Goal: Task Accomplishment & Management: Complete application form

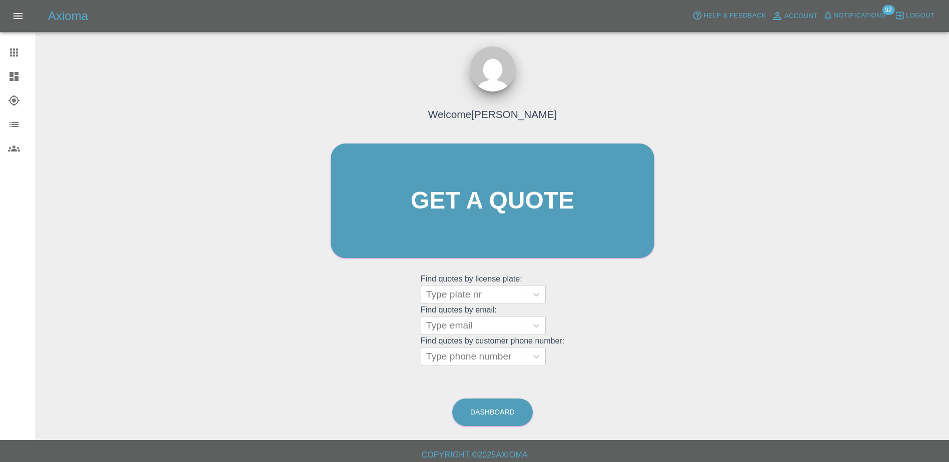
click at [225, 447] on div "Axioma Help & Feedback Account Notifications 92 Logout Claims Dashboard Explore…" at bounding box center [474, 234] width 949 height 468
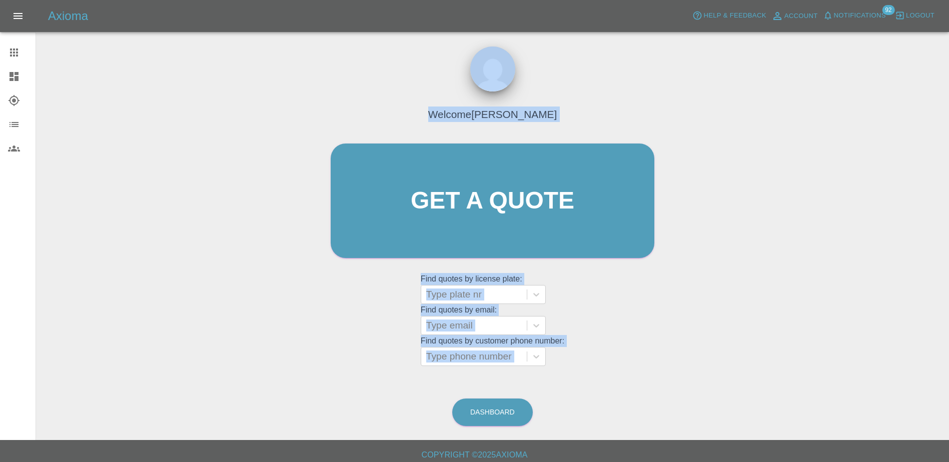
click at [590, 353] on div "Welcome [PERSON_NAME] Get a quote Get a quote Find quotes by license plate: Typ…" at bounding box center [492, 220] width 345 height 302
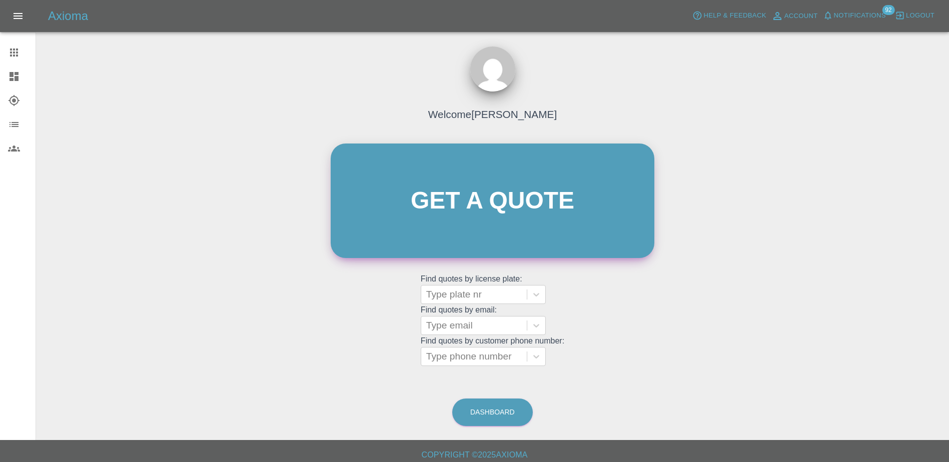
click at [490, 227] on link "Get a quote" at bounding box center [493, 201] width 324 height 115
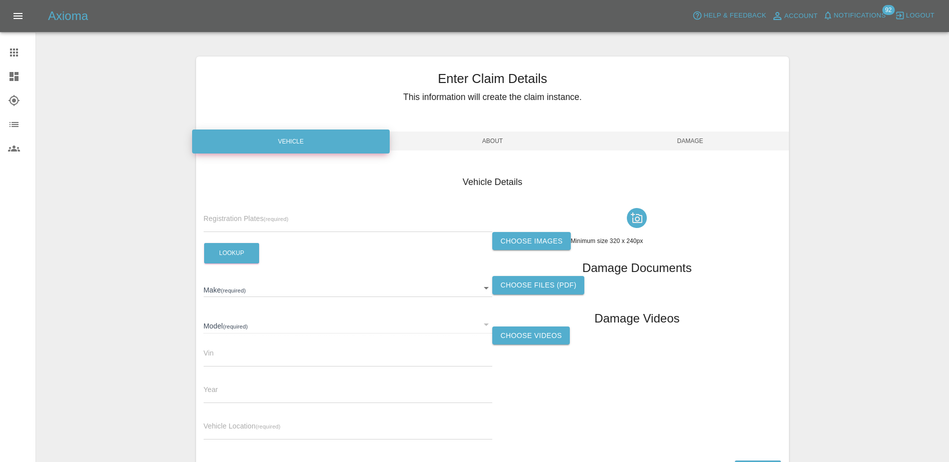
click at [376, 212] on div "Registration Plates (required)" at bounding box center [348, 218] width 289 height 28
click at [358, 240] on div "Registration Plates (required) Lookup Make (required) ​ Model (required) ​ Vin …" at bounding box center [348, 326] width 289 height 244
click at [359, 220] on input "text" at bounding box center [348, 225] width 289 height 15
paste input "DT25JHU"
type input "DT25JHU"
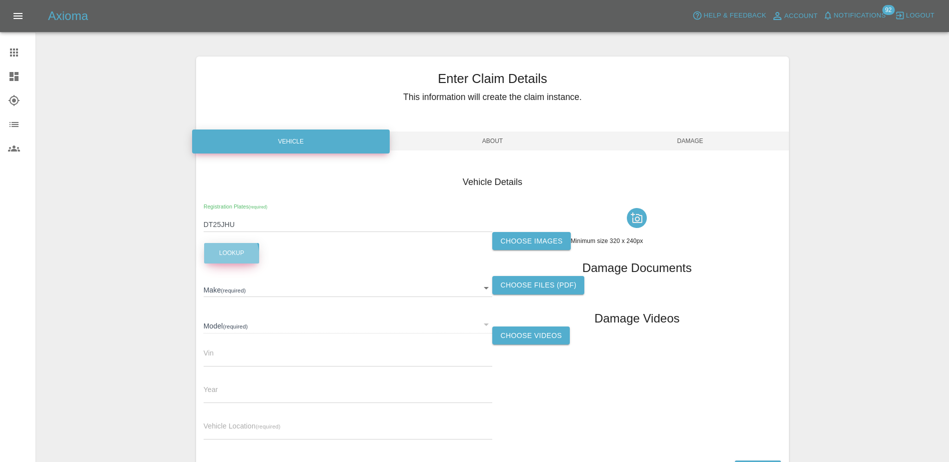
click at [211, 259] on button "Lookup" at bounding box center [231, 253] width 55 height 21
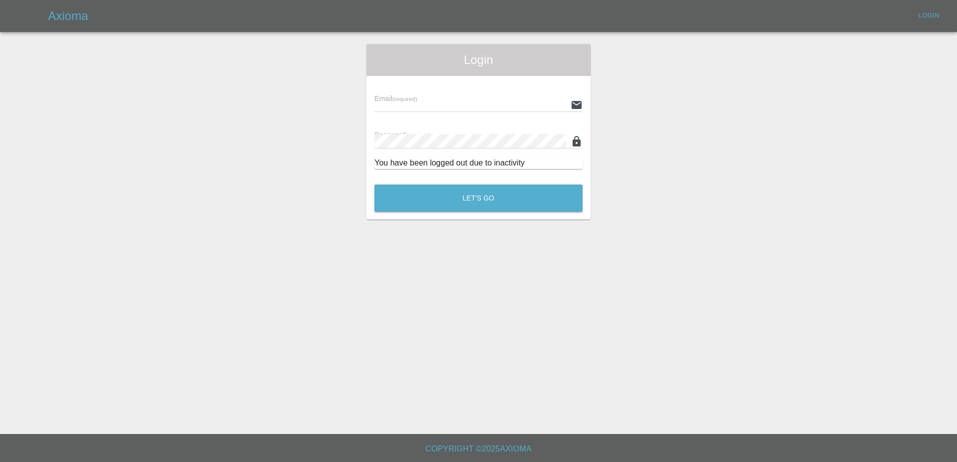
type input "[PERSON_NAME][EMAIL_ADDRESS][PERSON_NAME][DOMAIN_NAME]"
click at [487, 216] on div "Login Email (required) [PERSON_NAME][EMAIL_ADDRESS][PERSON_NAME][DOMAIN_NAME] P…" at bounding box center [478, 132] width 224 height 176
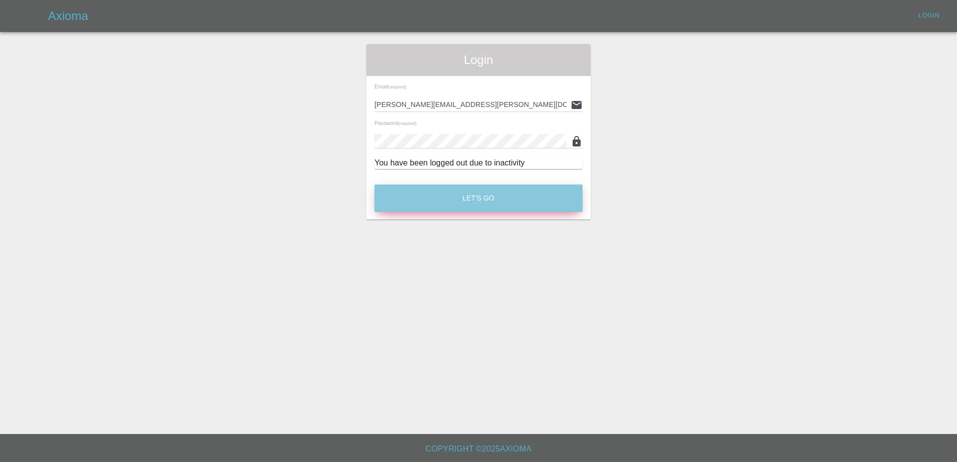
click at [485, 199] on button "Let's Go" at bounding box center [478, 199] width 208 height 28
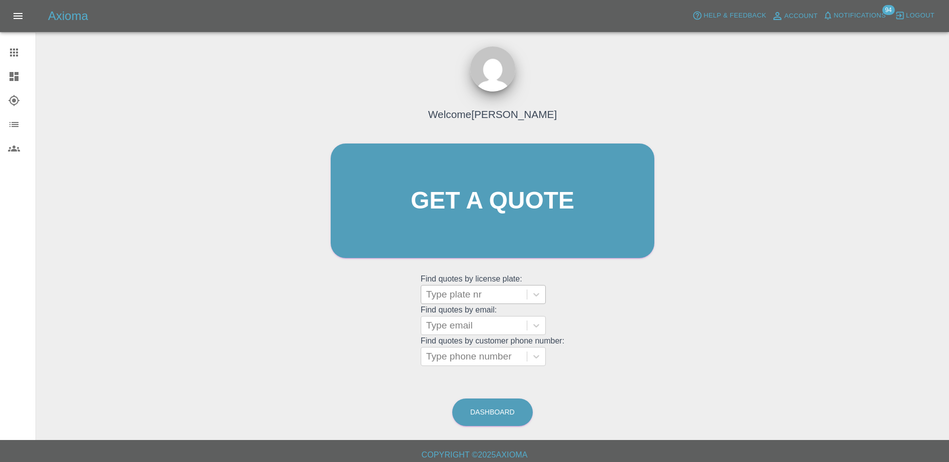
click at [466, 290] on div at bounding box center [474, 295] width 96 height 14
paste input "DT25JHU"
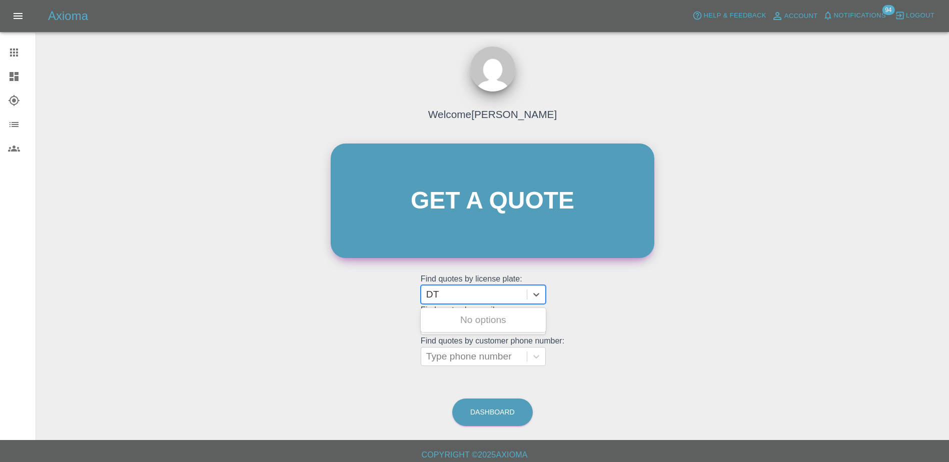
type input "D"
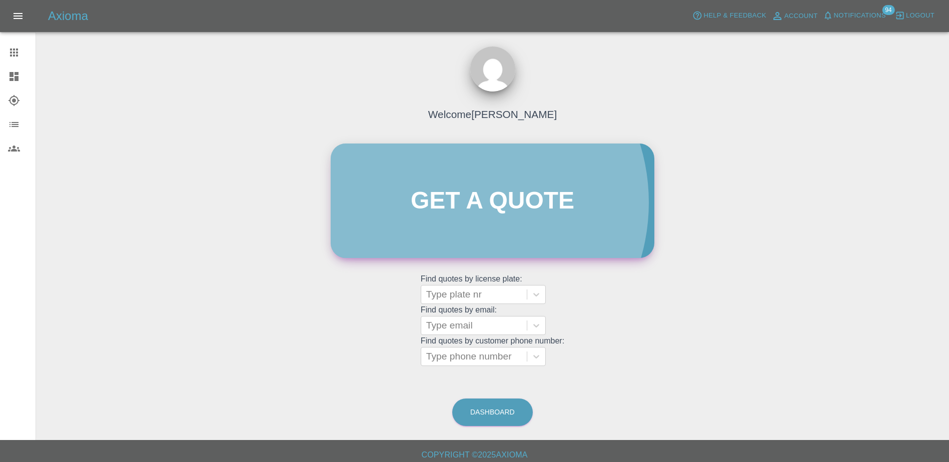
click at [458, 203] on link "Get a quote" at bounding box center [493, 201] width 324 height 115
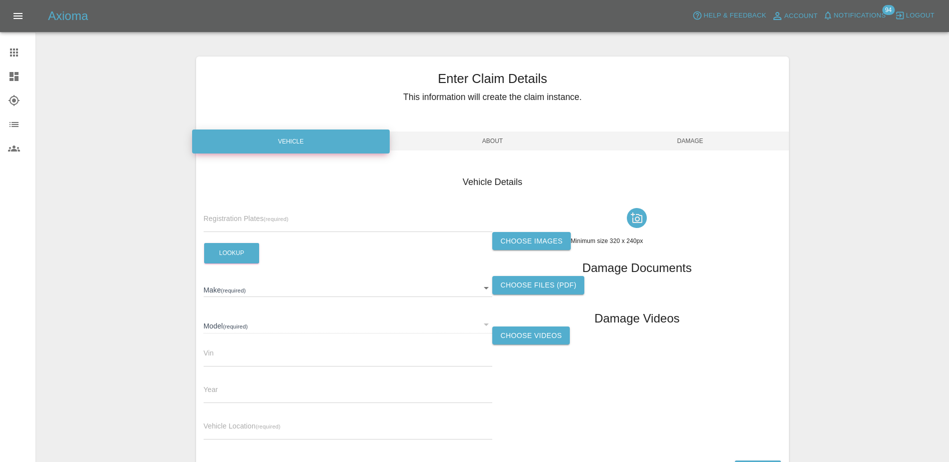
click at [310, 217] on div "Registration Plates (required)" at bounding box center [348, 218] width 289 height 28
click at [309, 223] on input "text" at bounding box center [348, 225] width 289 height 15
paste input "DT25JHU"
type input "DT25JHU"
click at [252, 248] on button "Lookup" at bounding box center [231, 253] width 55 height 21
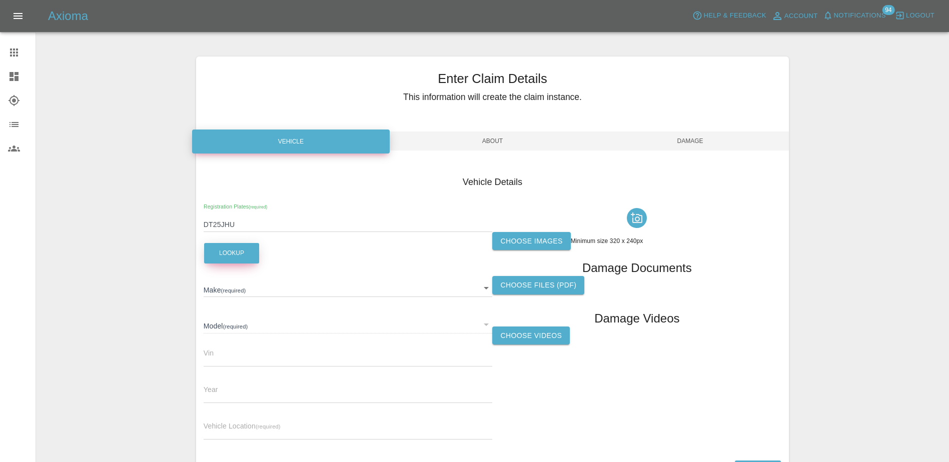
type input "NISSAN"
type input "QASHQAI TEKNA MHEV"
type input "[US_VEHICLE_IDENTIFICATION_NUMBER]"
type input "2025"
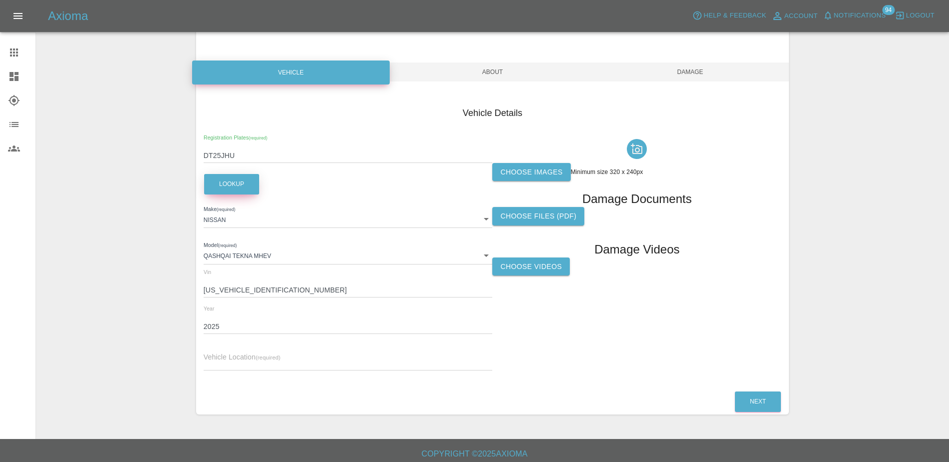
scroll to position [74, 0]
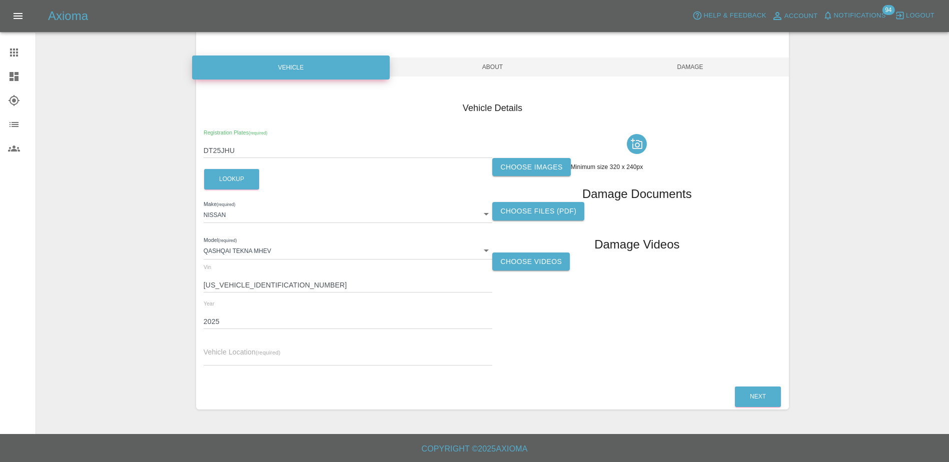
click at [346, 349] on div "Vehicle Location (required)" at bounding box center [348, 352] width 289 height 28
click at [349, 352] on input "text" at bounding box center [348, 358] width 289 height 15
click at [285, 363] on input "text" at bounding box center [348, 358] width 289 height 15
paste input "[STREET_ADDRESS]"
type input "[STREET_ADDRESS]"
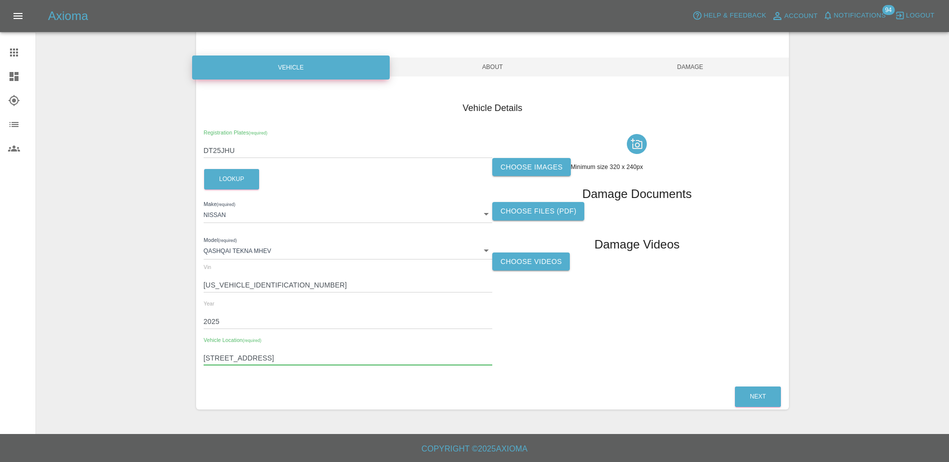
click at [517, 172] on label "Choose images" at bounding box center [531, 167] width 78 height 19
click at [0, 0] on input "Choose images" at bounding box center [0, 0] width 0 height 0
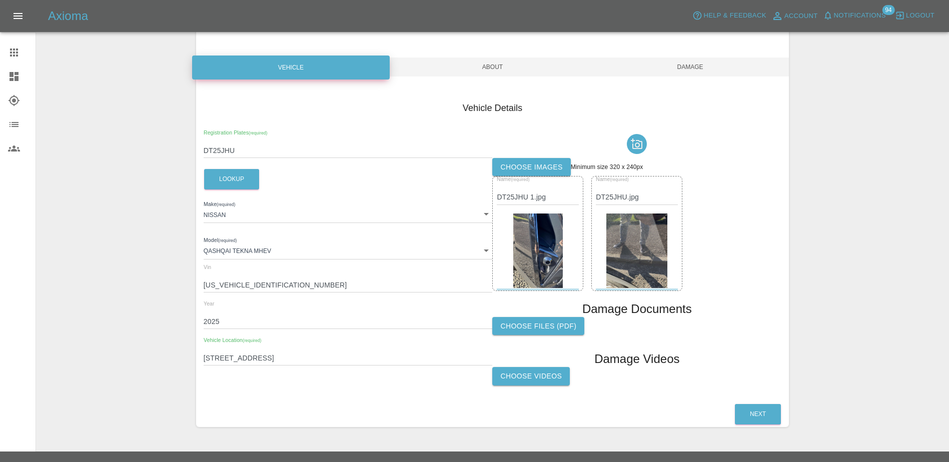
click at [724, 271] on div "Name (required) DT25JHU 1.jpg Name (required) DT25JHU.jpg" at bounding box center [636, 233] width 289 height 115
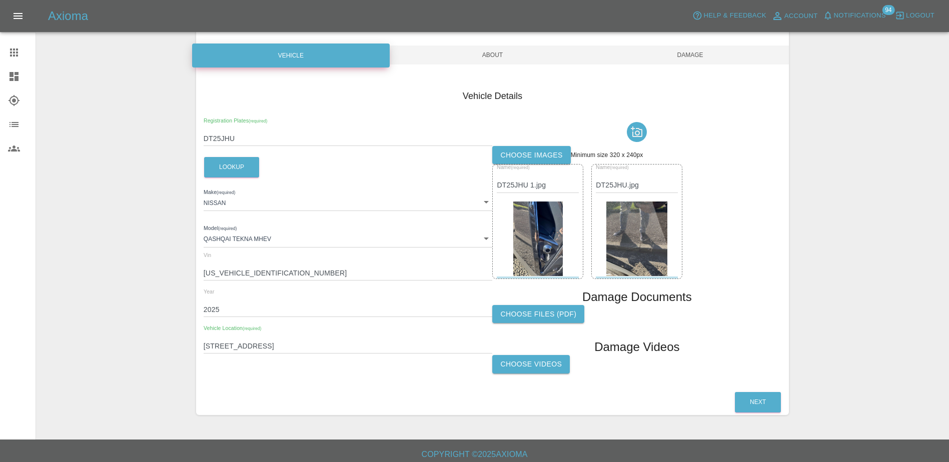
scroll to position [92, 0]
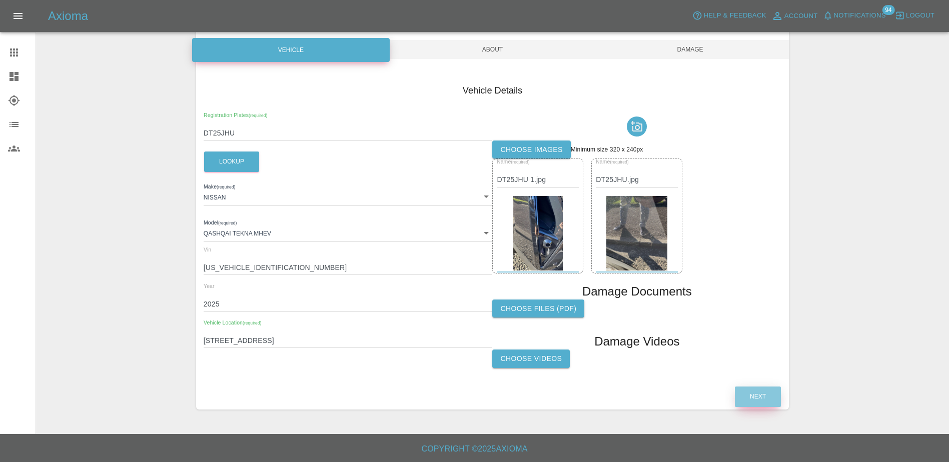
click at [752, 394] on button "Next" at bounding box center [758, 397] width 46 height 21
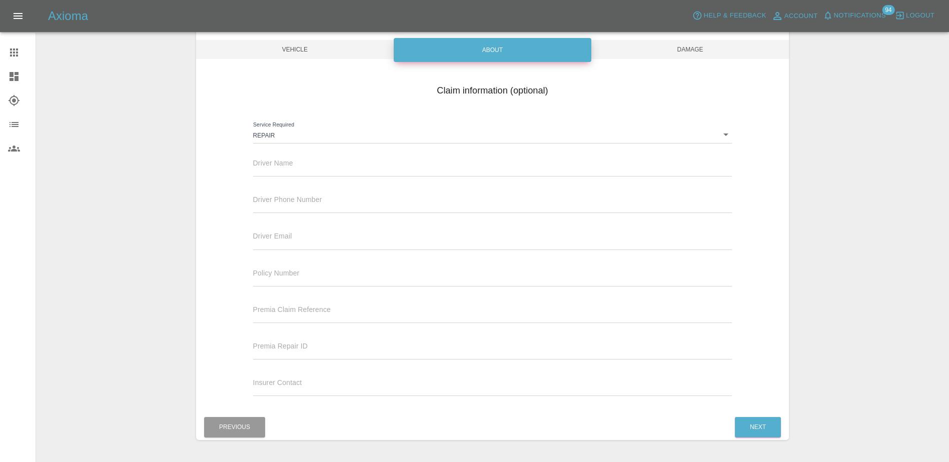
click at [319, 168] on input "text" at bounding box center [492, 169] width 479 height 15
drag, startPoint x: 317, startPoint y: 172, endPoint x: 387, endPoint y: 181, distance: 70.6
click at [317, 172] on input "text" at bounding box center [492, 169] width 479 height 15
click at [308, 162] on input "text" at bounding box center [492, 169] width 479 height 15
paste input "[PERSON_NAME]"
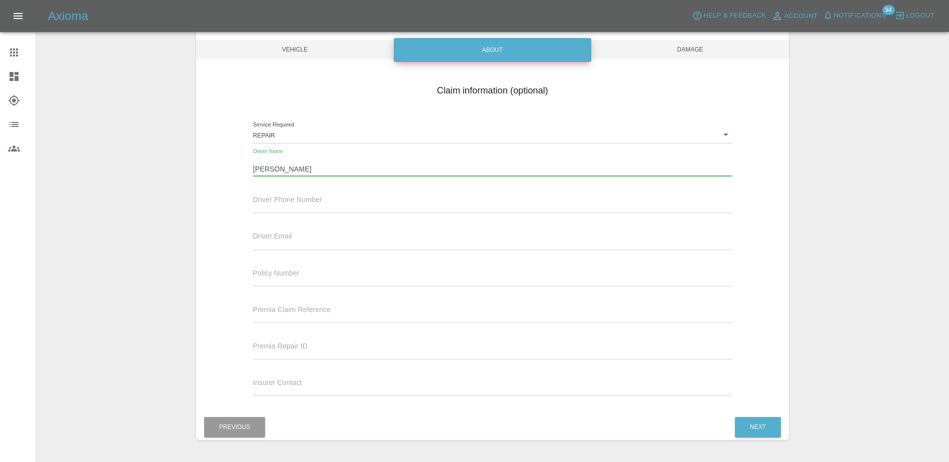
type input "[PERSON_NAME]"
click at [275, 207] on input "text" at bounding box center [492, 206] width 479 height 15
click at [303, 246] on input "text" at bounding box center [492, 242] width 479 height 15
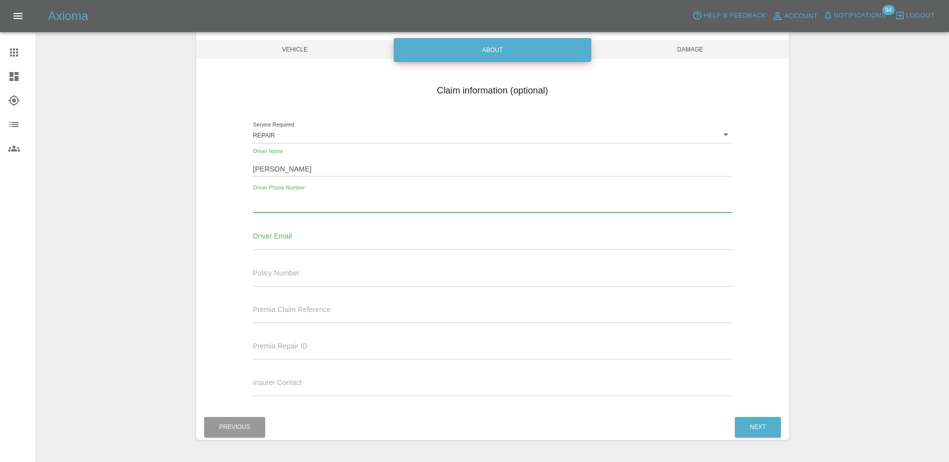
click at [313, 203] on input "text" at bounding box center [492, 206] width 479 height 15
paste input "07833254053"
type input "07833254053"
click at [285, 240] on input "text" at bounding box center [492, 242] width 479 height 15
click at [329, 236] on input "text" at bounding box center [492, 242] width 479 height 15
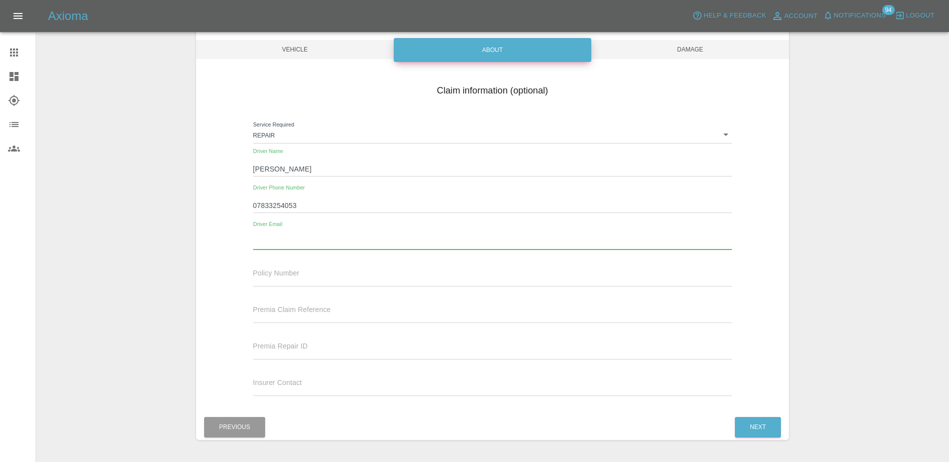
paste input ""[PERSON_NAME]" <[EMAIL_ADDRESS][DOMAIN_NAME]>"
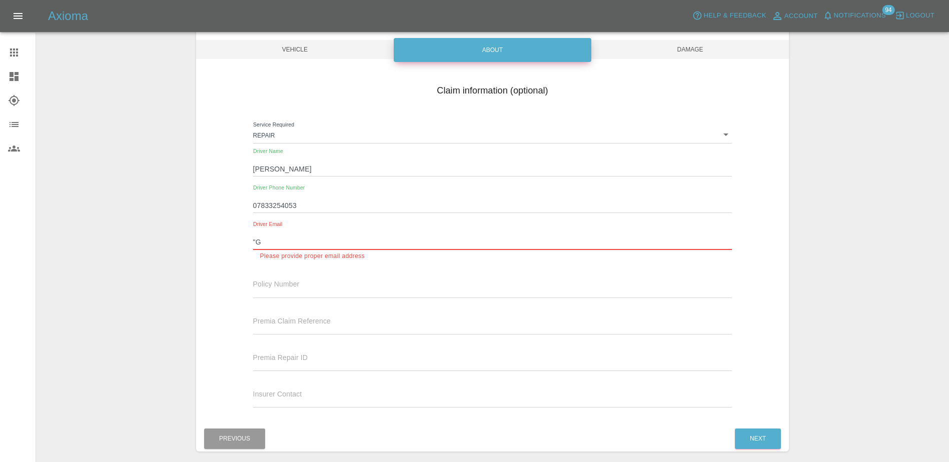
type input """
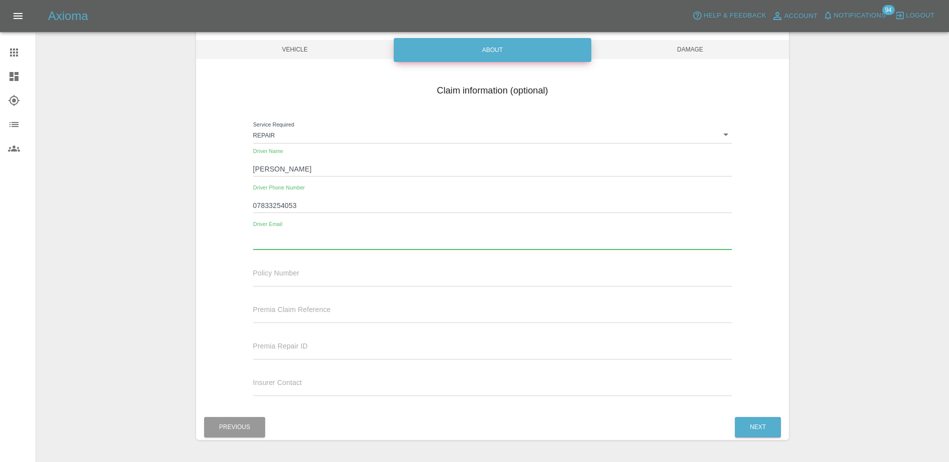
click at [271, 238] on input "text" at bounding box center [492, 242] width 479 height 15
paste input "[EMAIL_ADDRESS][DOMAIN_NAME]"
type input "[EMAIL_ADDRESS][DOMAIN_NAME]"
click at [391, 282] on input "text" at bounding box center [492, 279] width 479 height 15
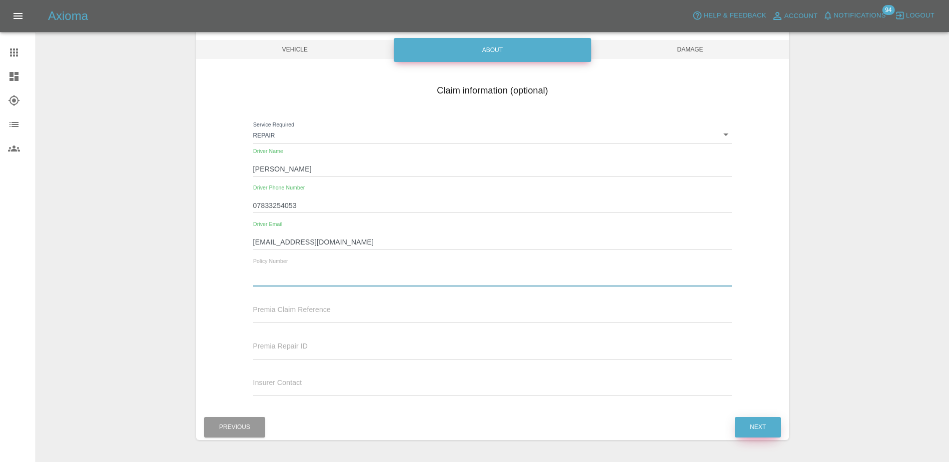
click at [751, 426] on button "Next" at bounding box center [758, 427] width 46 height 21
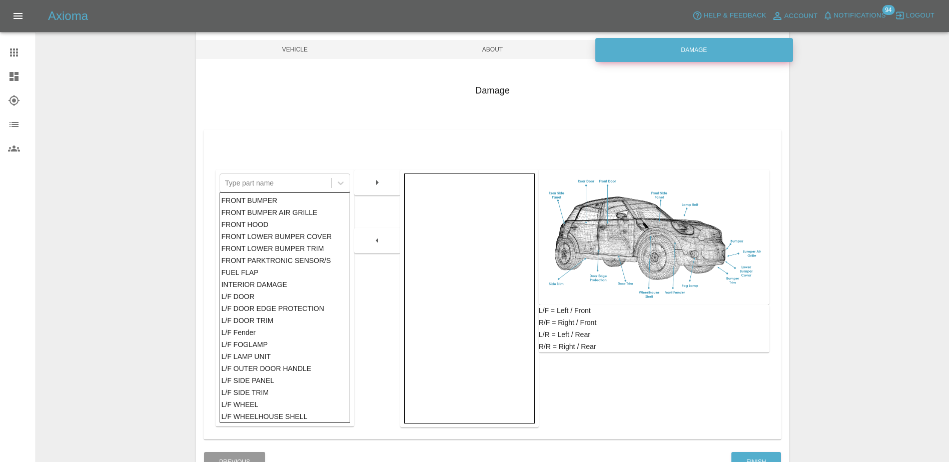
click at [273, 204] on div "FRONT BUMPER" at bounding box center [284, 201] width 127 height 12
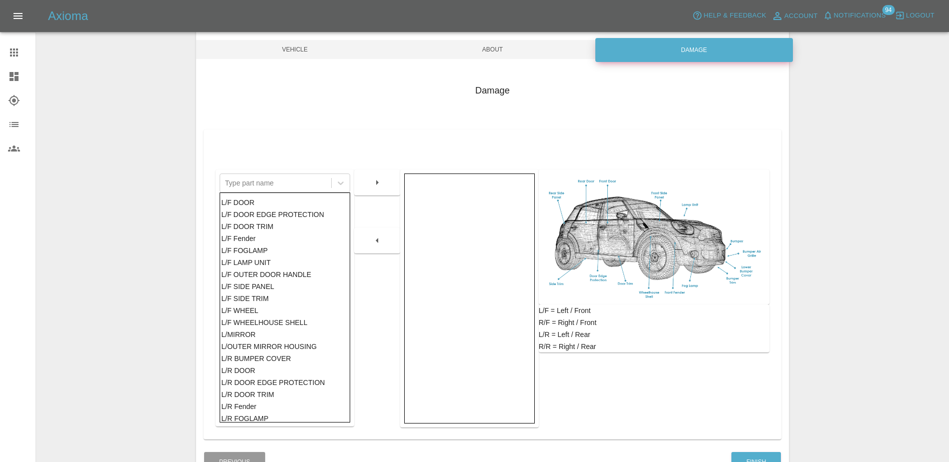
scroll to position [150, 0]
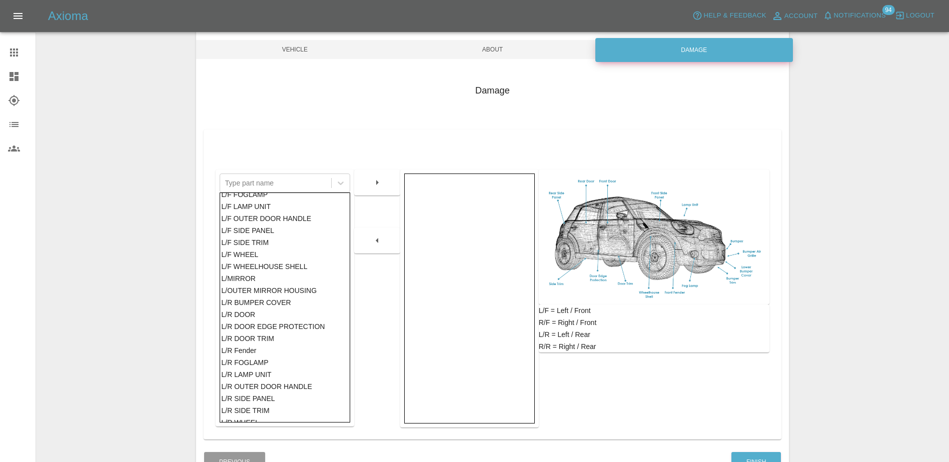
drag, startPoint x: 271, startPoint y: 309, endPoint x: 304, endPoint y: 285, distance: 40.8
click at [271, 309] on div "L/R DOOR" at bounding box center [284, 315] width 127 height 12
click at [393, 188] on div at bounding box center [377, 183] width 46 height 26
click at [380, 190] on button "button" at bounding box center [377, 183] width 32 height 18
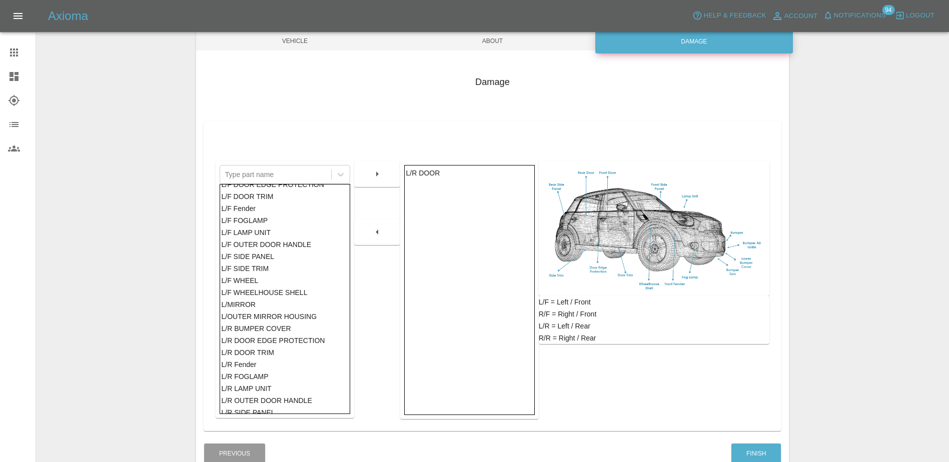
scroll to position [0, 0]
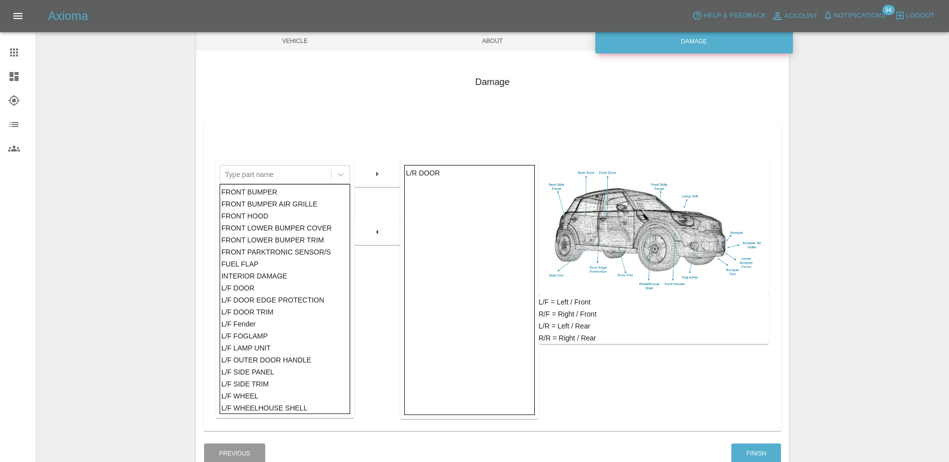
click at [297, 253] on div "FRONT PARKTRONIC SENSOR/S" at bounding box center [284, 252] width 127 height 12
click at [295, 244] on div "FRONT LOWER BUMPER TRIM" at bounding box center [284, 240] width 127 height 12
click at [295, 232] on div "FRONT LOWER BUMPER COVER" at bounding box center [284, 228] width 127 height 12
click at [293, 222] on div "FRONT LOWER BUMPER COVER" at bounding box center [284, 228] width 127 height 12
click at [293, 215] on div "FRONT HOOD" at bounding box center [284, 216] width 127 height 12
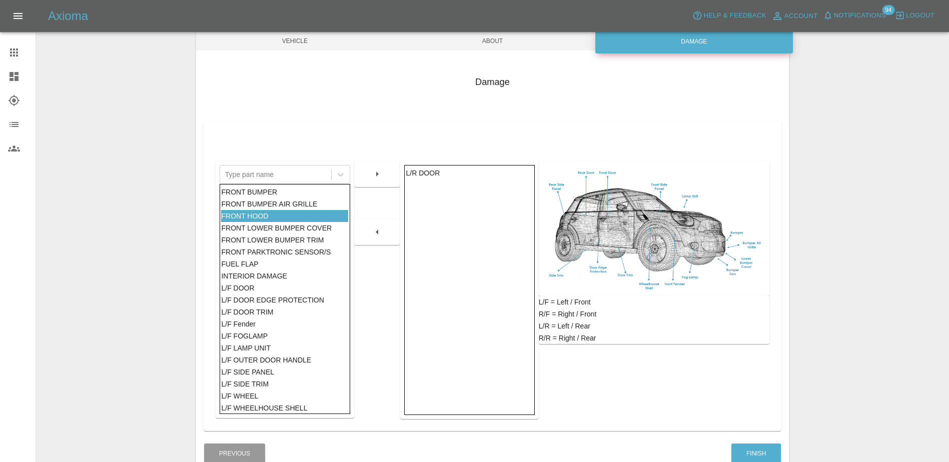
click at [293, 199] on div "FRONT BUMPER AIR GRILLE" at bounding box center [284, 204] width 127 height 12
click at [292, 191] on div "FRONT BUMPER" at bounding box center [284, 192] width 127 height 12
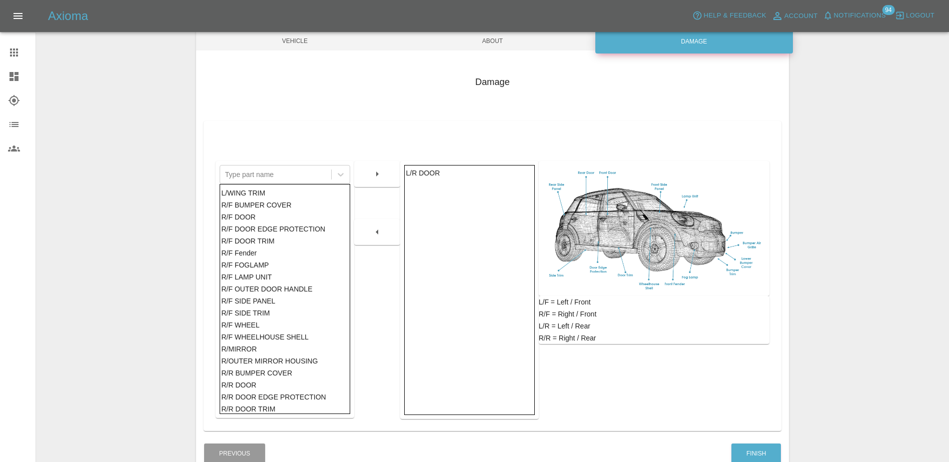
scroll to position [366, 0]
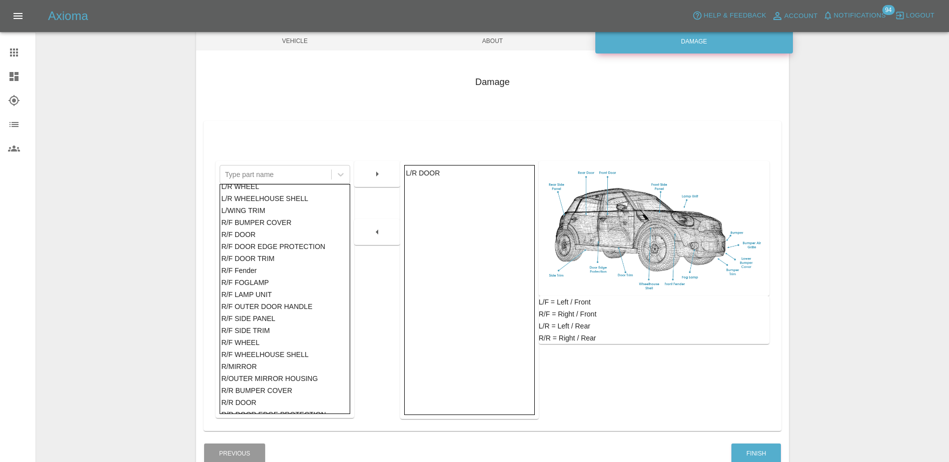
click at [270, 321] on div "R/F SIDE PANEL" at bounding box center [284, 319] width 127 height 12
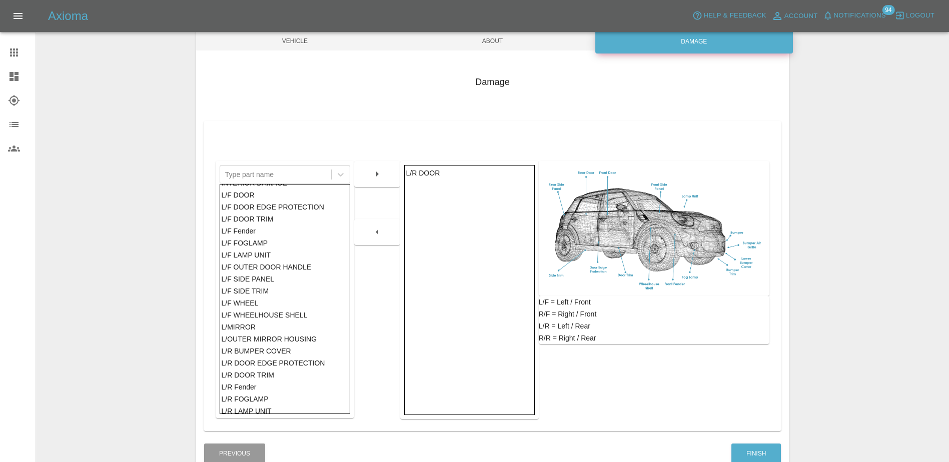
scroll to position [66, 0]
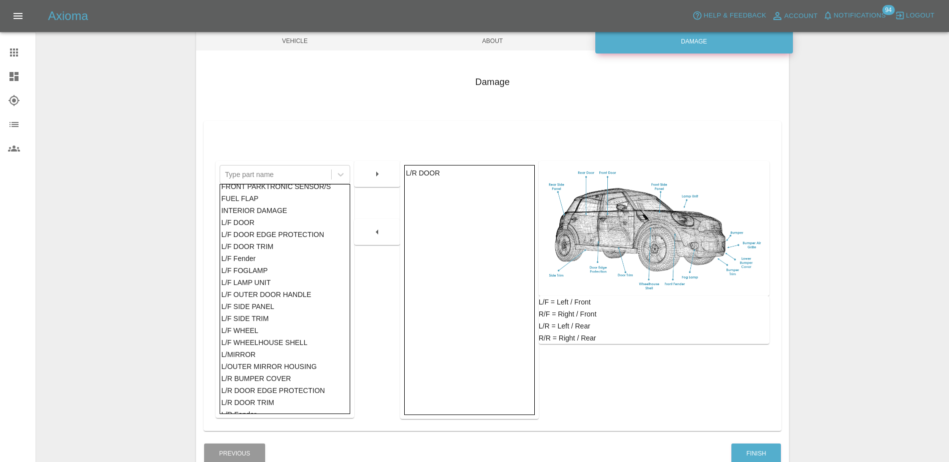
click at [378, 185] on div at bounding box center [377, 174] width 46 height 26
click at [378, 180] on icon "button" at bounding box center [377, 174] width 12 height 12
click at [768, 451] on button "Finish" at bounding box center [756, 454] width 50 height 21
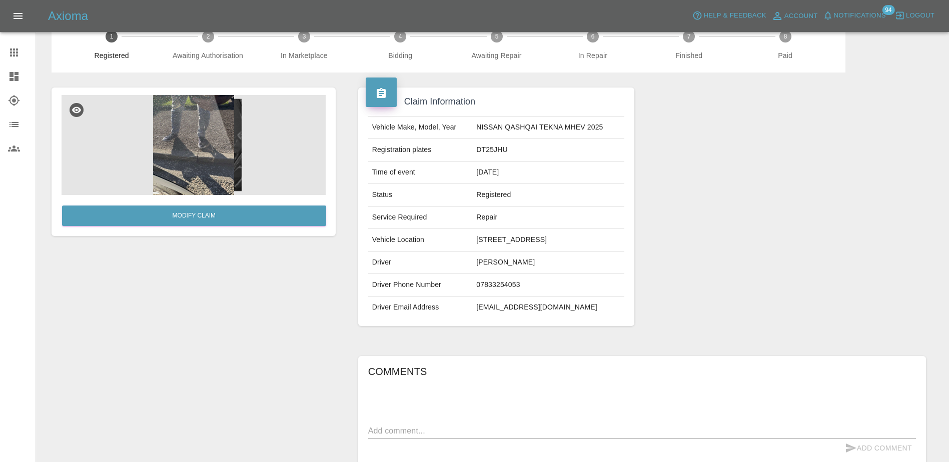
scroll to position [50, 0]
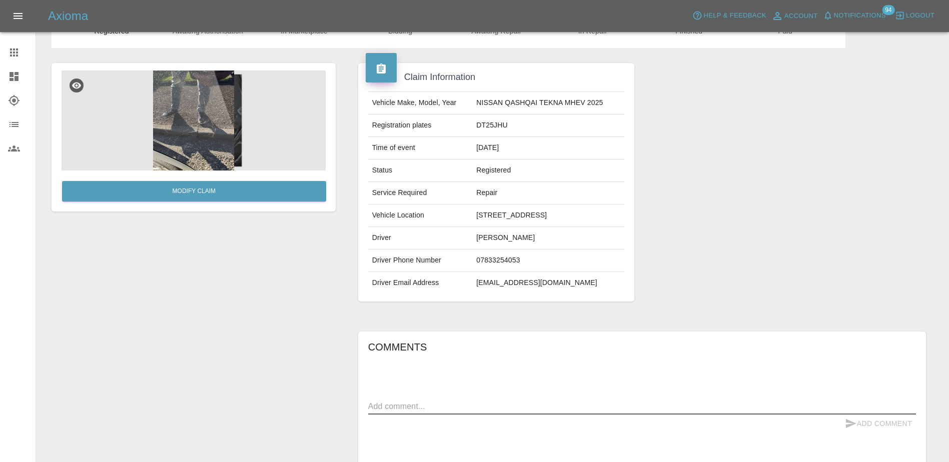
click at [444, 404] on textarea at bounding box center [642, 407] width 548 height 12
type textarea "scratches to back passenger door and front side panel"
click at [888, 423] on button "Add Comment" at bounding box center [878, 424] width 75 height 19
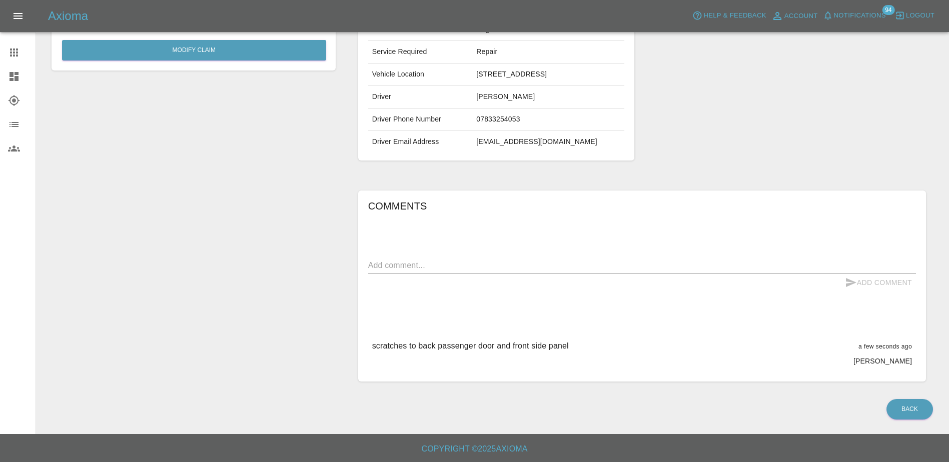
scroll to position [0, 0]
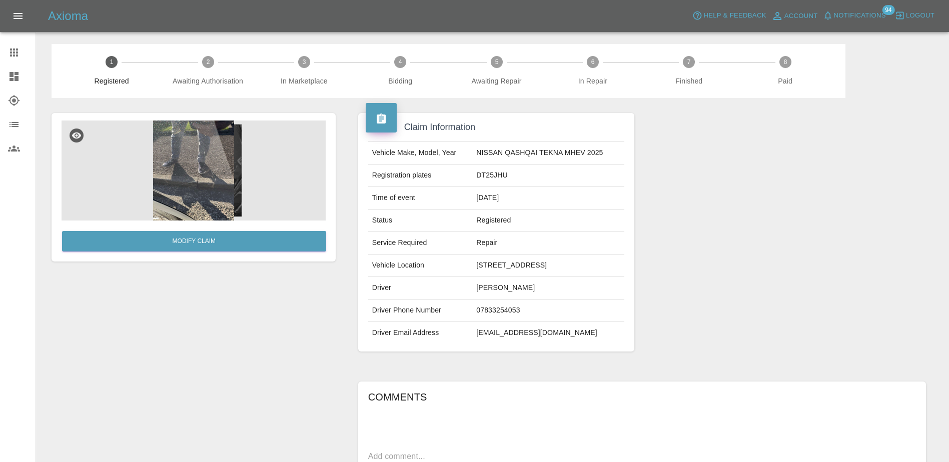
click at [479, 175] on td "DT25JHU" at bounding box center [548, 176] width 152 height 23
copy td "DT25JHU"
click at [821, 63] on span "8 Paid" at bounding box center [785, 71] width 88 height 30
drag, startPoint x: 664, startPoint y: 160, endPoint x: 868, endPoint y: 149, distance: 204.9
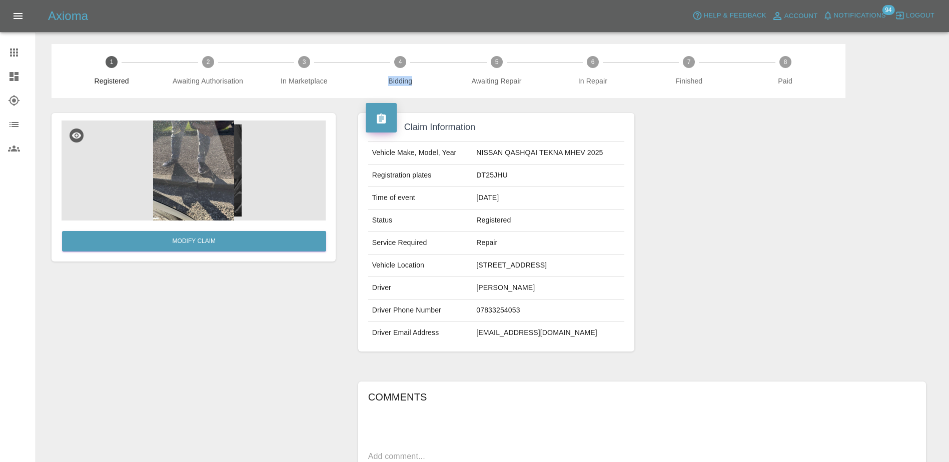
drag, startPoint x: 868, startPoint y: 149, endPoint x: 420, endPoint y: 55, distance: 458.4
click at [420, 55] on div "1 Registered 2 Awaiting Authorisation 3 In Marketplace 4 Bidding 5 Awaiting Rep…" at bounding box center [449, 71] width 794 height 54
drag, startPoint x: 420, startPoint y: 55, endPoint x: 740, endPoint y: 167, distance: 339.7
click at [740, 167] on div at bounding box center [788, 232] width 292 height 269
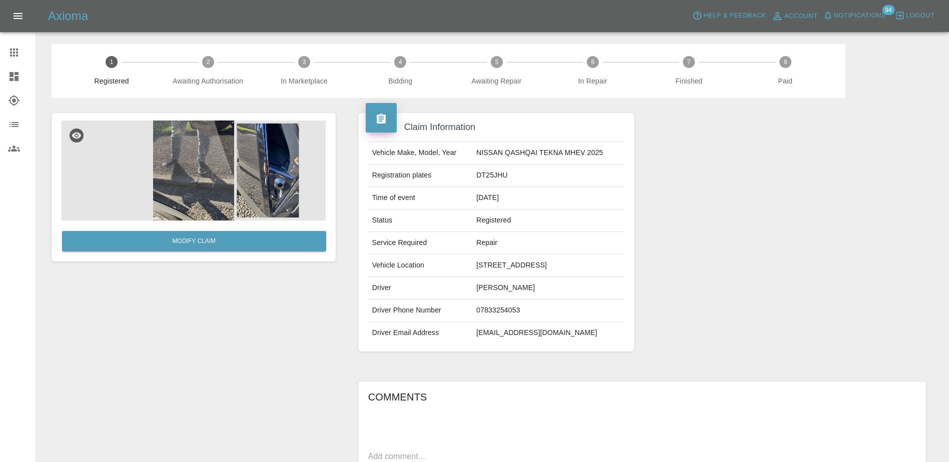
click at [16, 59] on link "Claims" at bounding box center [18, 53] width 36 height 24
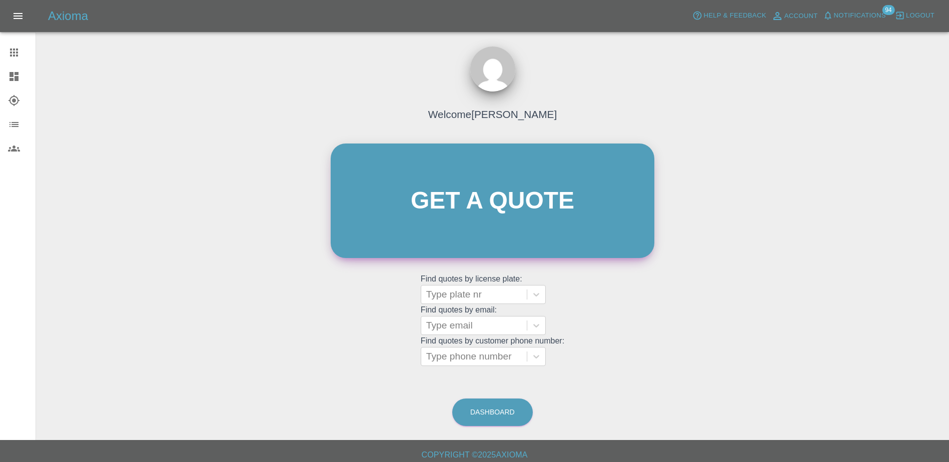
click at [394, 201] on link "Get a quote" at bounding box center [493, 201] width 324 height 115
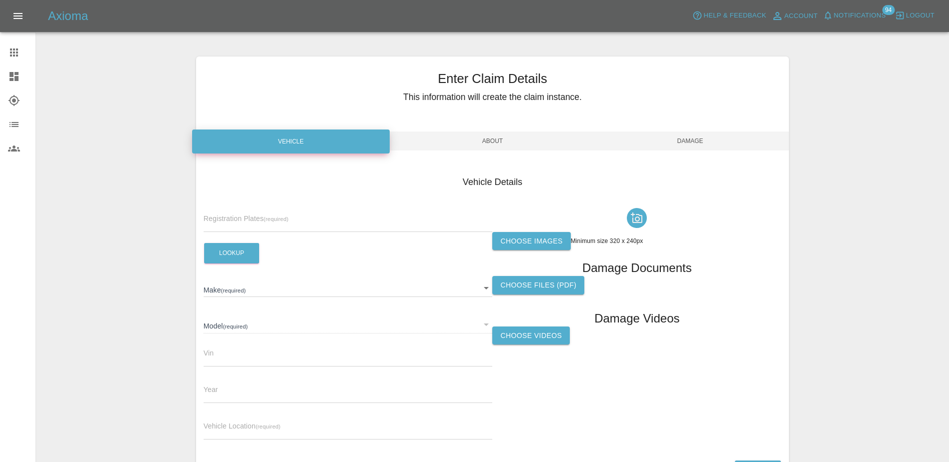
click at [272, 217] on small "(required)" at bounding box center [276, 219] width 25 height 6
click at [272, 221] on input "text" at bounding box center [348, 225] width 289 height 15
paste input "OW24YPG"
type input "OW24YPG"
click at [238, 264] on button "Lookup" at bounding box center [231, 253] width 55 height 21
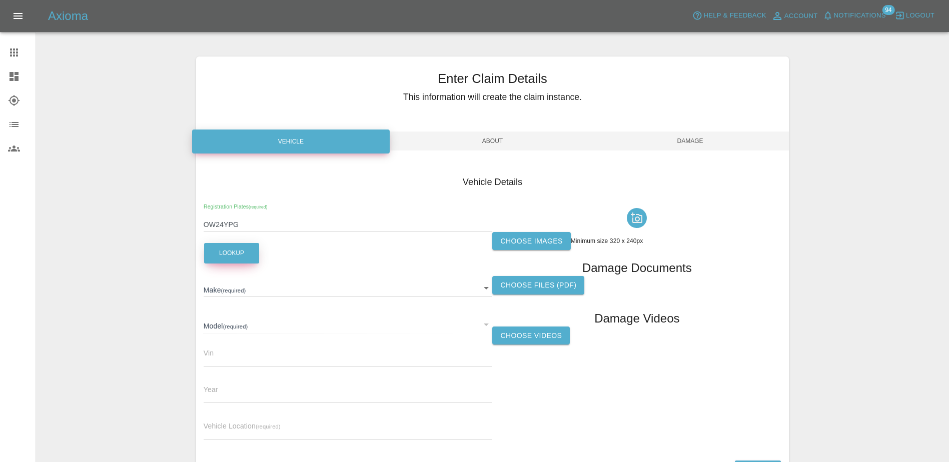
type input "POLESTAR"
type input "2 LONG RANGE SINGLE MOTOR"
type input "[US_VEHICLE_IDENTIFICATION_NUMBER]"
type input "2024"
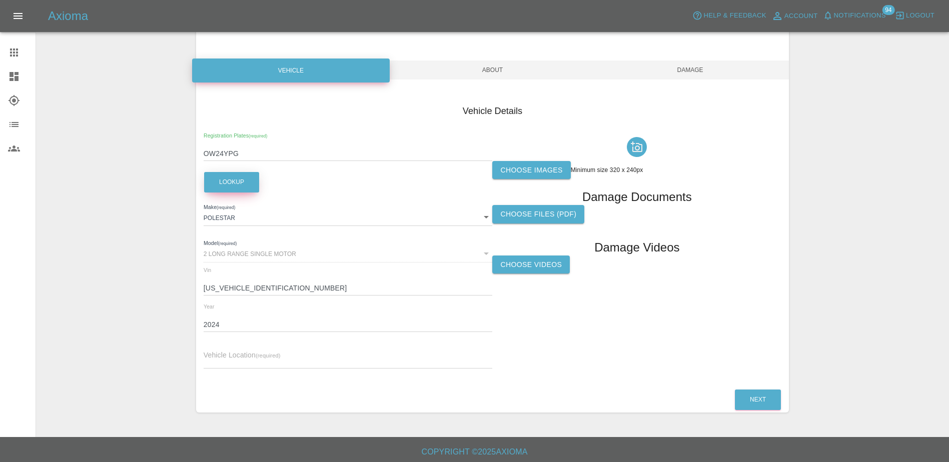
scroll to position [74, 0]
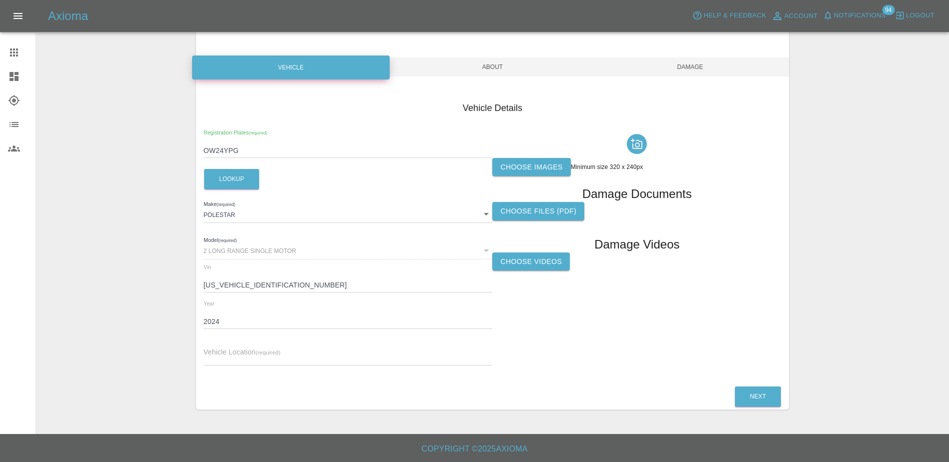
click at [294, 253] on div "2 LONG RANGE SINGLE MOTOR" at bounding box center [348, 250] width 289 height 18
click at [285, 356] on input "text" at bounding box center [348, 358] width 289 height 15
click at [246, 349] on span "Vehicle Location (required)" at bounding box center [242, 352] width 77 height 8
click at [246, 353] on input "text" at bounding box center [348, 358] width 289 height 15
paste input "[STREET_ADDRESS][PERSON_NAME][PERSON_NAME]"
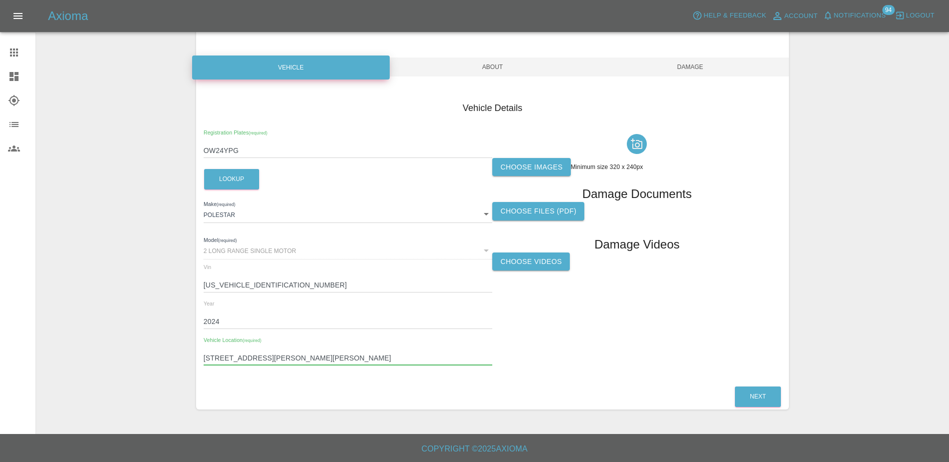
type input "[STREET_ADDRESS][PERSON_NAME][PERSON_NAME]"
click at [478, 330] on div "Registration Plates (required) OW24YPG Lookup Make (required) POLESTAR POLESTAR…" at bounding box center [348, 252] width 289 height 244
click at [512, 171] on label "Choose images" at bounding box center [531, 167] width 78 height 19
click at [0, 0] on input "Choose images" at bounding box center [0, 0] width 0 height 0
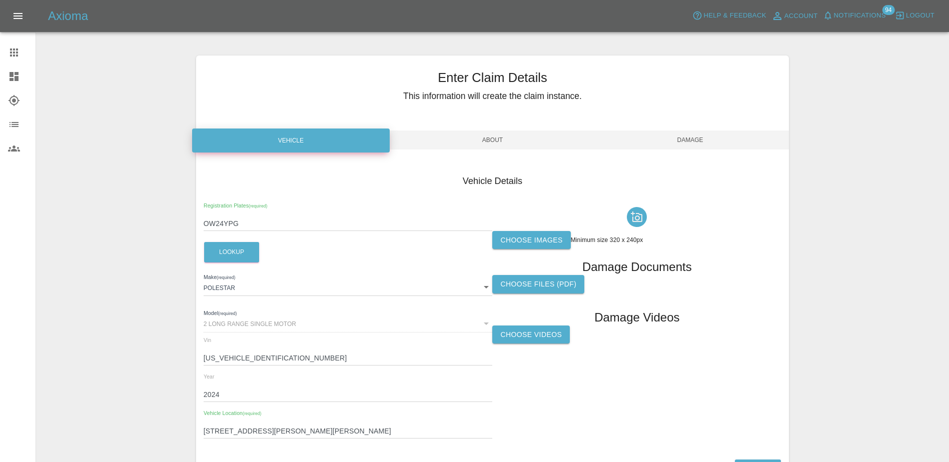
scroll to position [0, 0]
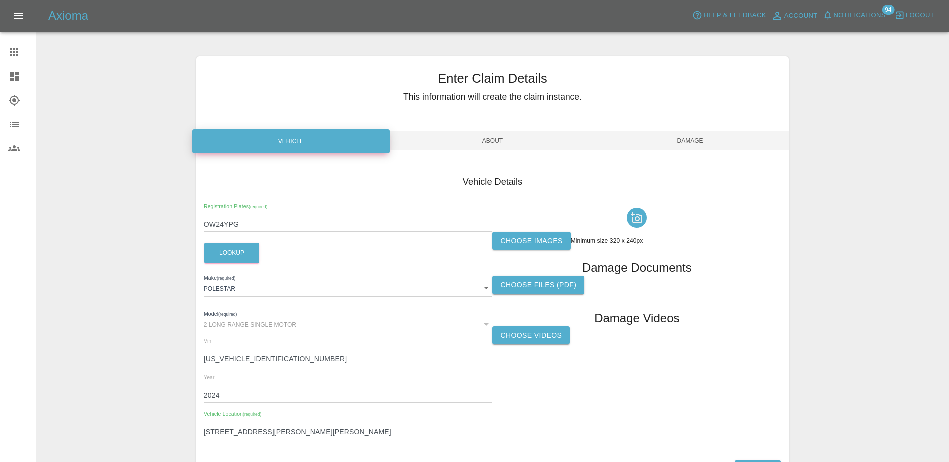
click at [541, 243] on label "Choose images" at bounding box center [531, 241] width 78 height 19
click at [0, 0] on input "Choose images" at bounding box center [0, 0] width 0 height 0
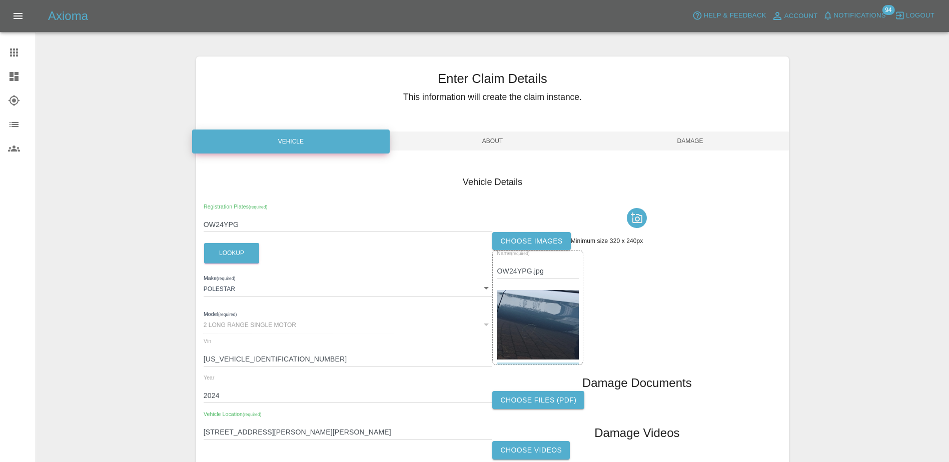
click at [558, 314] on img at bounding box center [538, 325] width 82 height 70
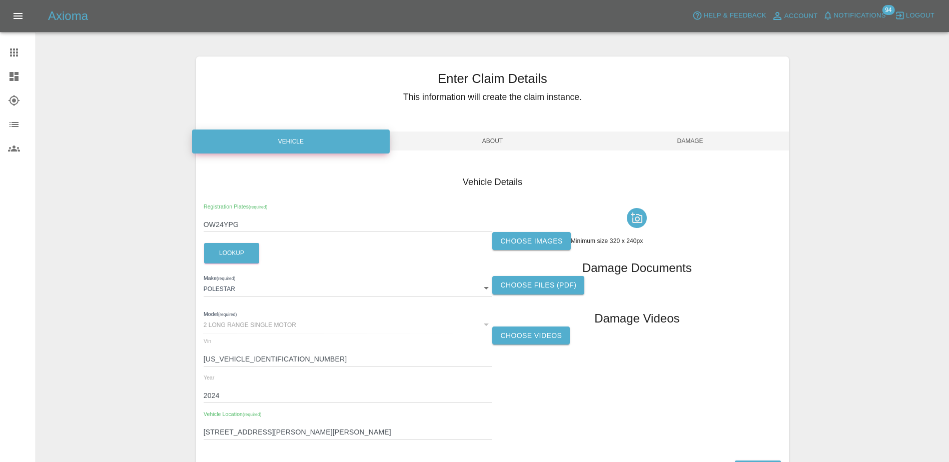
click at [545, 250] on label "Choose images" at bounding box center [531, 241] width 78 height 19
click at [0, 0] on input "Choose images" at bounding box center [0, 0] width 0 height 0
click at [541, 245] on label "Choose images" at bounding box center [531, 241] width 78 height 19
click at [0, 0] on input "Choose images" at bounding box center [0, 0] width 0 height 0
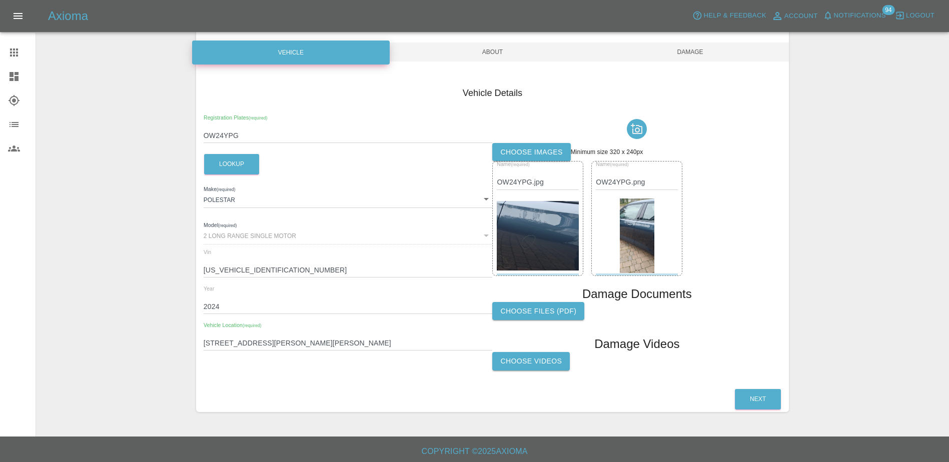
scroll to position [92, 0]
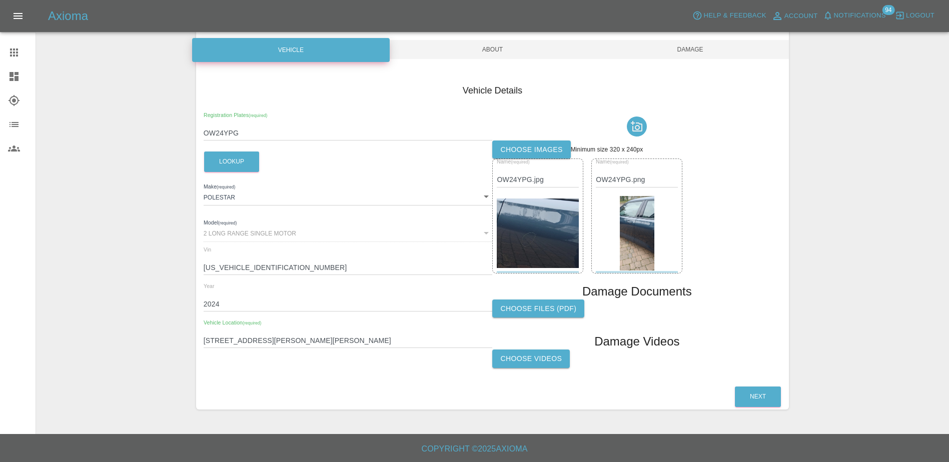
click at [830, 212] on div "Enter Claim Details This information will create the claim instance. Vehicle Ab…" at bounding box center [493, 187] width 912 height 470
click at [585, 101] on div "Vehicle Details Registration Plates (required) OW24YPG Lookup Make (required) P…" at bounding box center [493, 229] width 578 height 290
click at [672, 163] on div "Name (required) OW24YPG.png" at bounding box center [637, 173] width 82 height 28
click at [764, 404] on button "Next" at bounding box center [758, 397] width 46 height 21
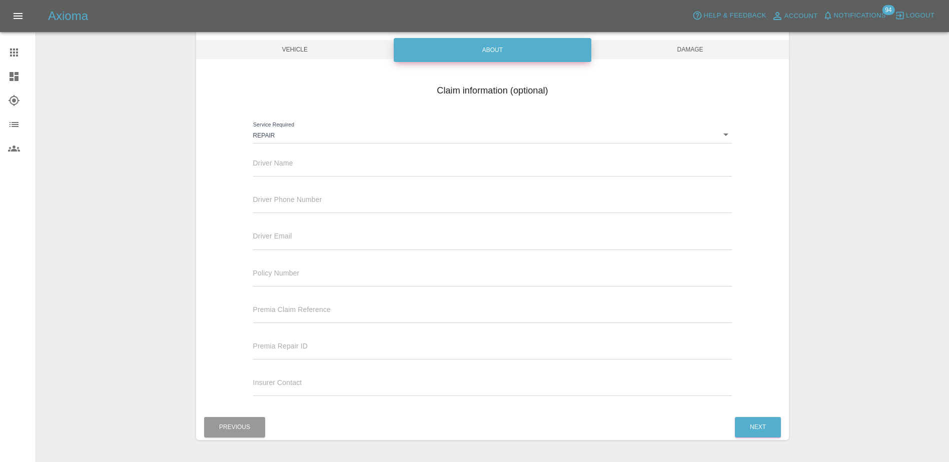
click at [328, 171] on input "text" at bounding box center [492, 169] width 479 height 15
click at [363, 163] on input "text" at bounding box center [492, 169] width 479 height 15
paste input "[PERSON_NAME]"
type input "[PERSON_NAME]"
click at [310, 201] on input "text" at bounding box center [492, 206] width 479 height 15
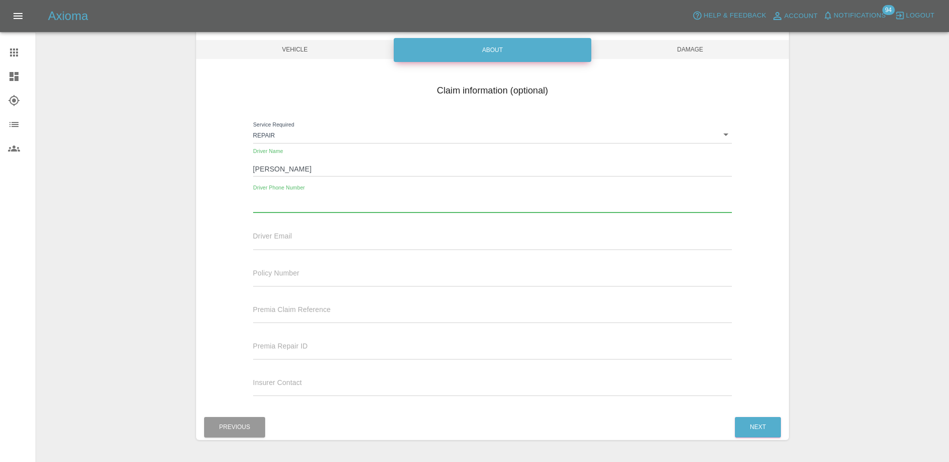
click at [307, 206] on input "text" at bounding box center [492, 206] width 479 height 15
paste input "[PHONE_NUMBER]"
type input "[PHONE_NUMBER]"
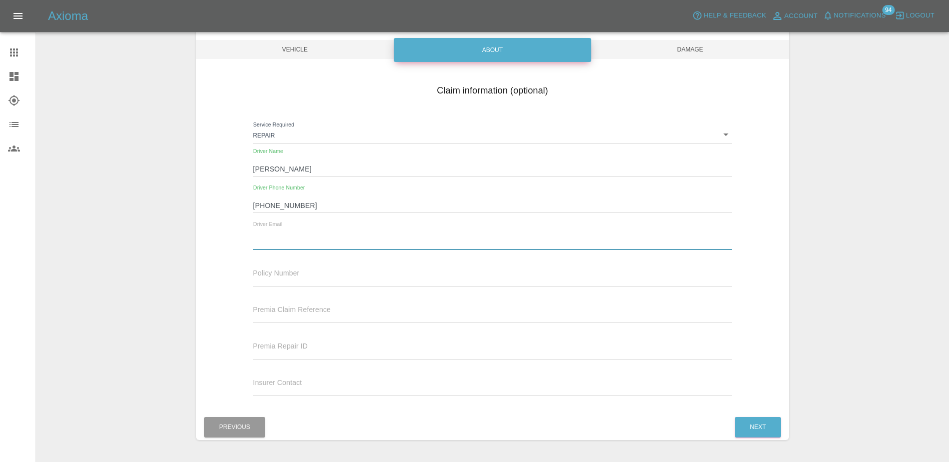
click at [276, 244] on input "text" at bounding box center [492, 242] width 479 height 15
click at [387, 259] on div "Policy Number" at bounding box center [492, 273] width 479 height 28
click at [380, 250] on div "Driver Email" at bounding box center [493, 240] width 494 height 37
click at [378, 244] on input "text" at bounding box center [492, 242] width 479 height 15
paste input "[PERSON_NAME][EMAIL_ADDRESS][PERSON_NAME][DOMAIN_NAME]"
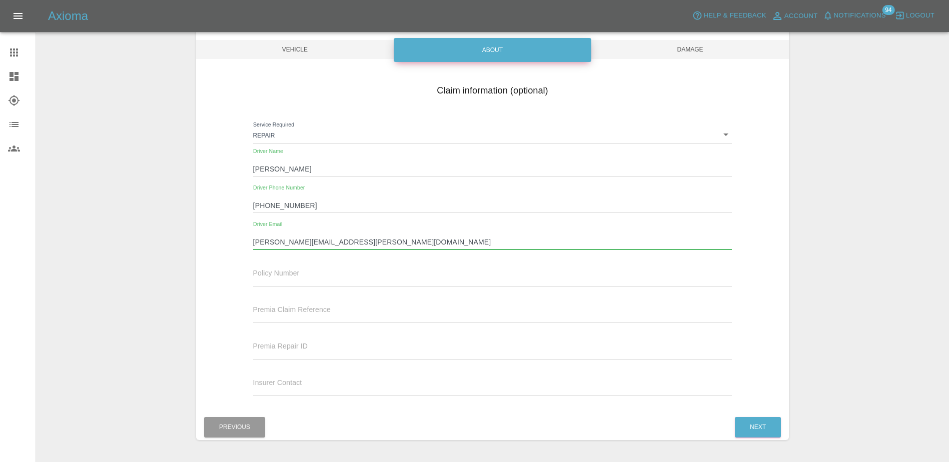
type input "[PERSON_NAME][EMAIL_ADDRESS][PERSON_NAME][DOMAIN_NAME]"
click at [490, 269] on div "Policy Number" at bounding box center [492, 273] width 479 height 28
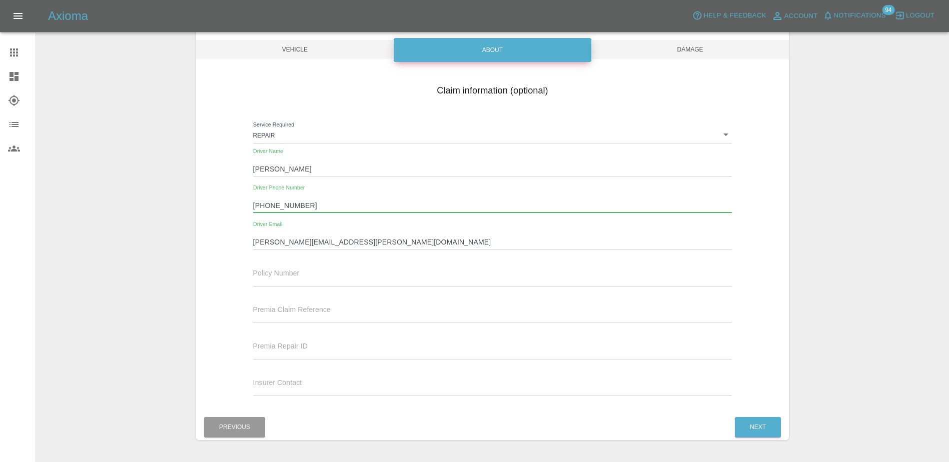
drag, startPoint x: 309, startPoint y: 209, endPoint x: 214, endPoint y: 206, distance: 94.6
click at [217, 206] on div "Claim information (optional) Service Required Repair repair Driver Name [PERSON…" at bounding box center [492, 242] width 593 height 326
paste input "0"
type input "07793001587"
drag, startPoint x: 808, startPoint y: 208, endPoint x: 806, endPoint y: 219, distance: 11.3
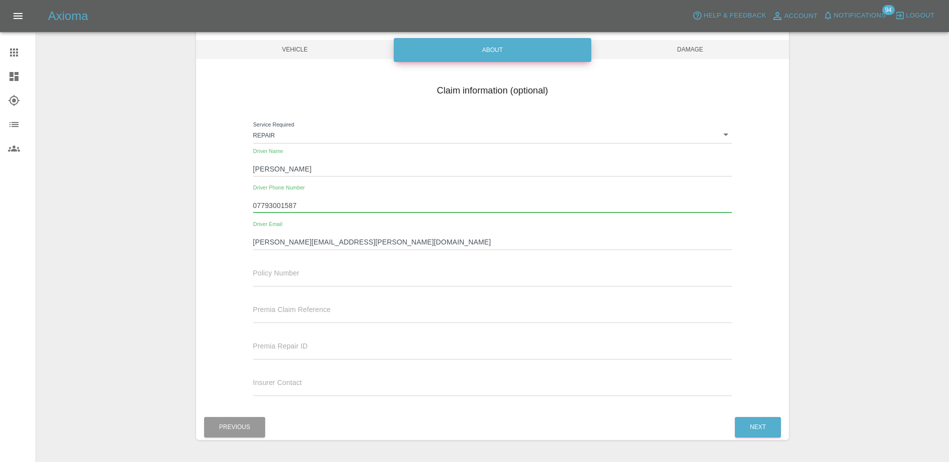
click at [808, 211] on div "Enter Claim Details This information will create the claim instance. Vehicle Ab…" at bounding box center [493, 202] width 912 height 500
click at [761, 427] on button "Next" at bounding box center [758, 427] width 46 height 21
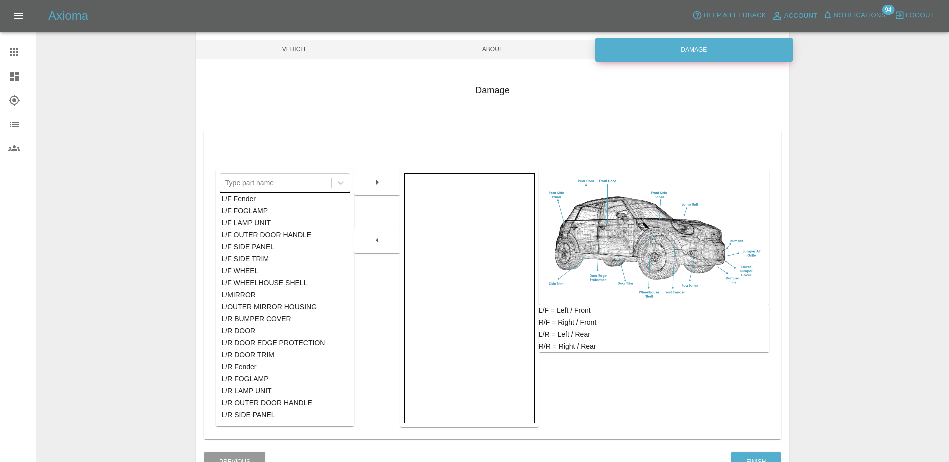
scroll to position [150, 0]
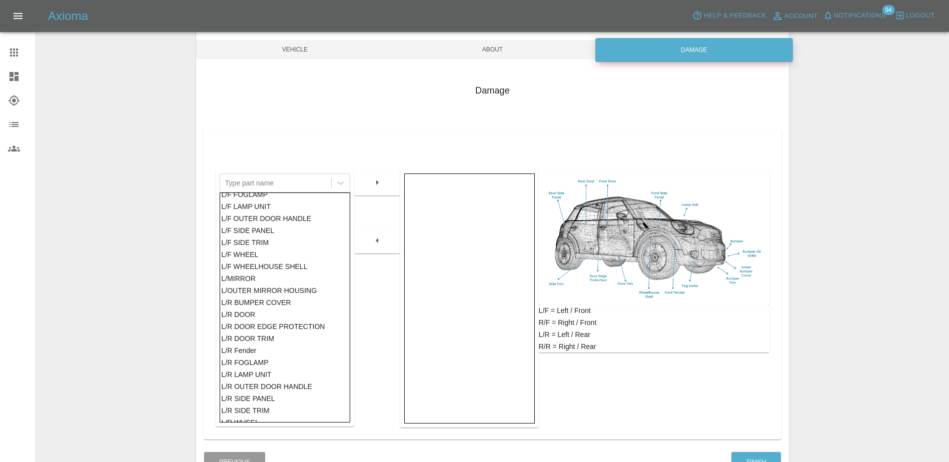
click at [272, 307] on div "L/R BUMPER COVER" at bounding box center [284, 303] width 127 height 12
click at [274, 314] on div "L/R DOOR" at bounding box center [284, 315] width 127 height 12
click at [367, 176] on button "button" at bounding box center [377, 183] width 32 height 18
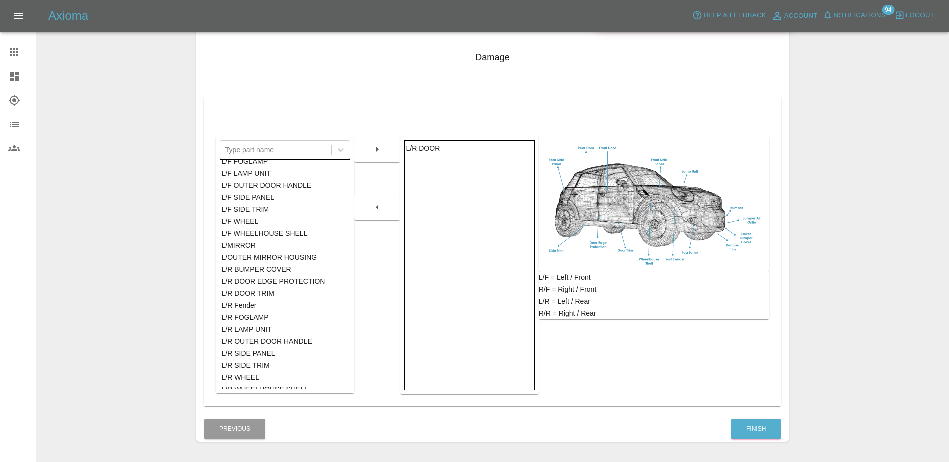
scroll to position [142, 0]
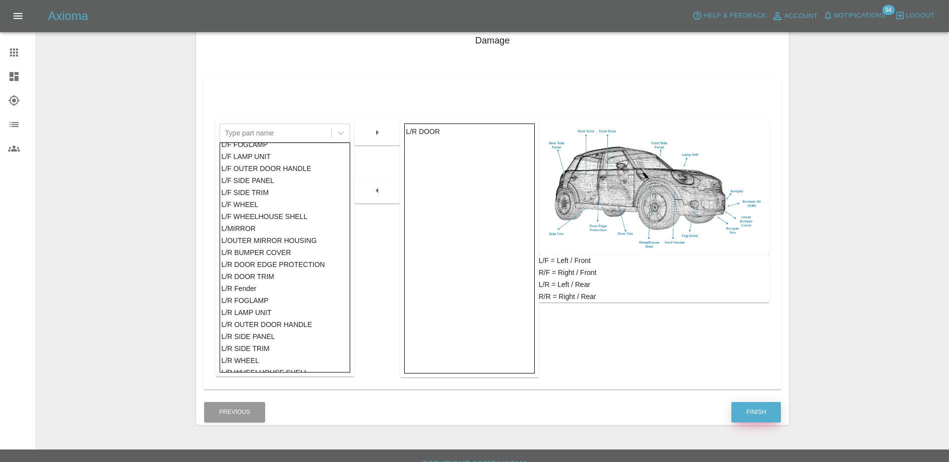
click at [758, 407] on button "Finish" at bounding box center [756, 412] width 50 height 21
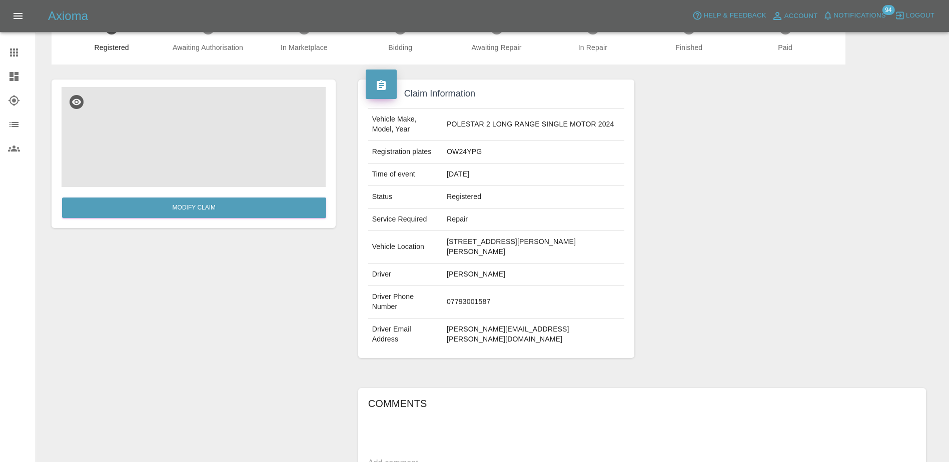
scroll to position [50, 0]
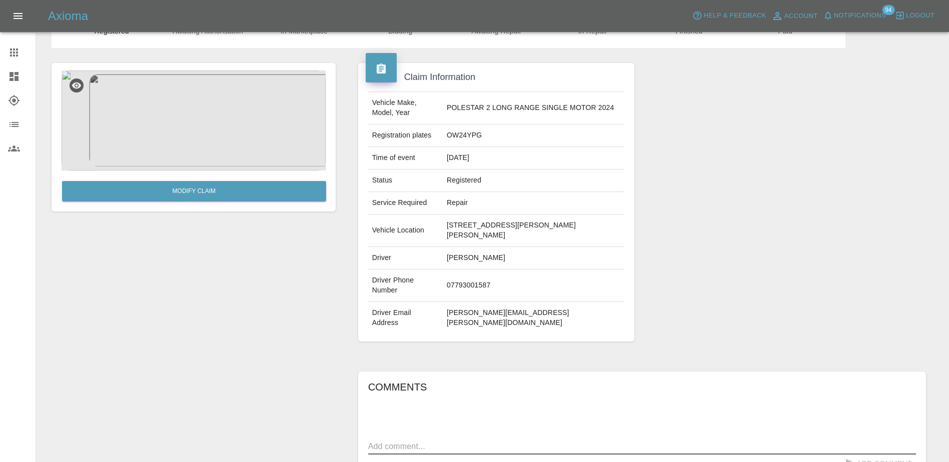
click at [512, 441] on textarea at bounding box center [642, 447] width 548 height 12
click at [373, 439] on div "w chips and scratch to passenger side door x" at bounding box center [642, 447] width 548 height 16
click at [377, 441] on textarea "w chips and scratch to passenger side door" at bounding box center [642, 447] width 548 height 12
click at [376, 441] on textarea "w chips and scratch to passenger side door" at bounding box center [642, 447] width 548 height 12
click at [373, 441] on textarea "w chips and scratch to passenger side door" at bounding box center [642, 447] width 548 height 12
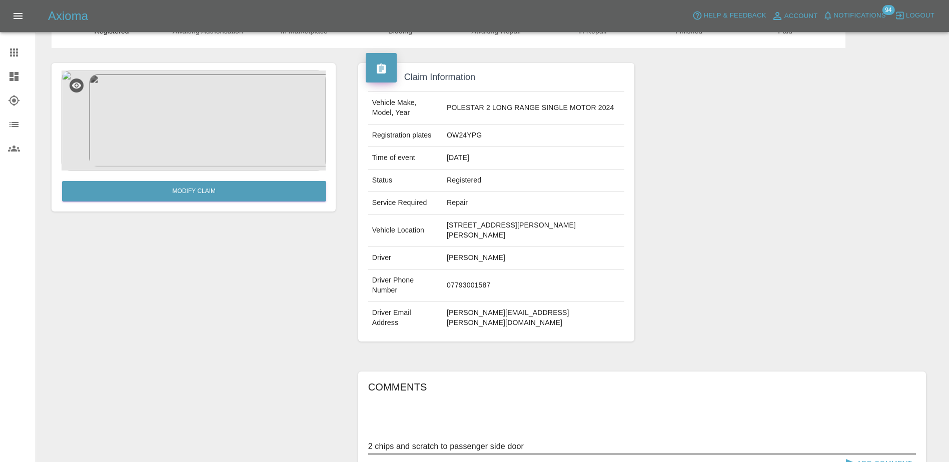
type textarea "2 chips and scratch to passenger side door"
click at [866, 455] on button "Add Comment" at bounding box center [878, 464] width 75 height 19
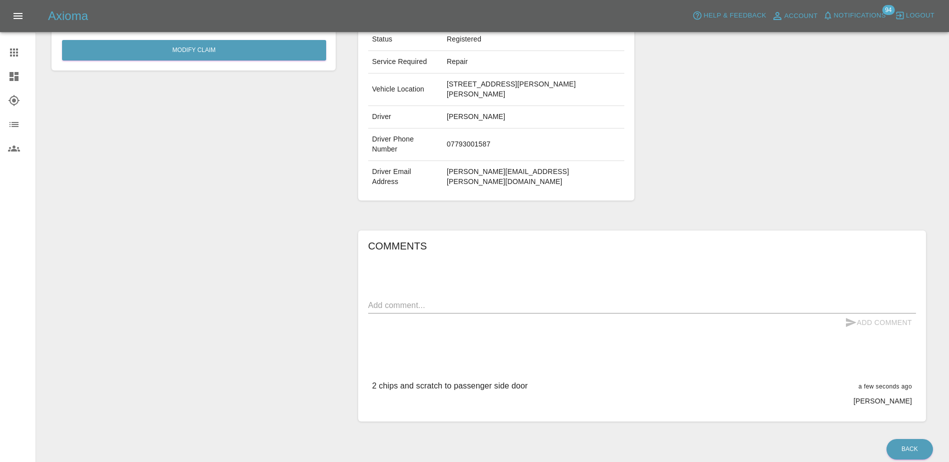
scroll to position [0, 0]
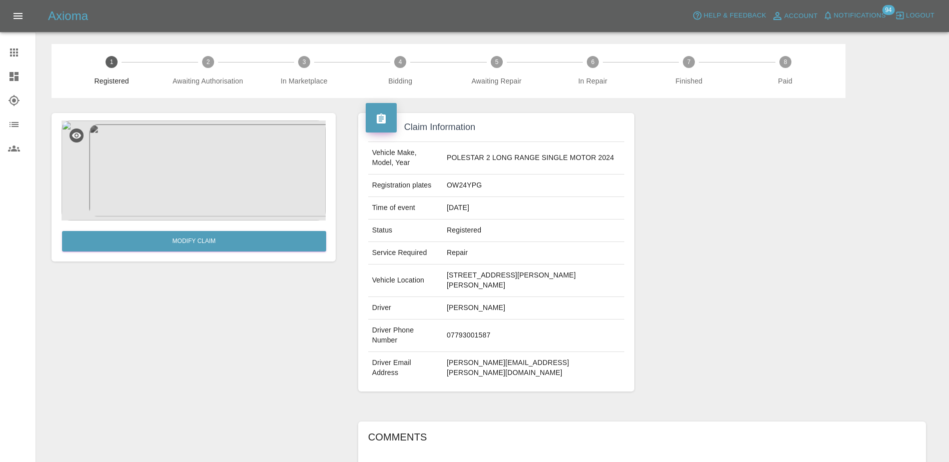
click at [11, 57] on icon at bounding box center [14, 53] width 8 height 8
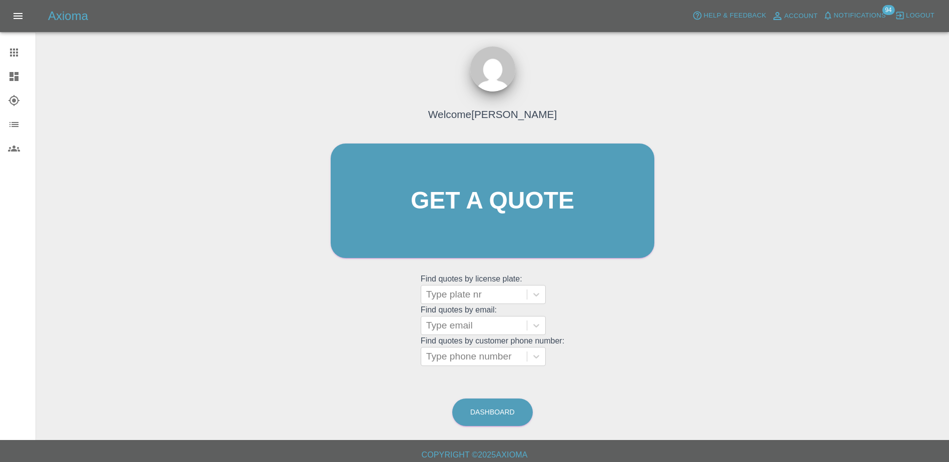
click at [12, 75] on icon at bounding box center [14, 76] width 9 height 9
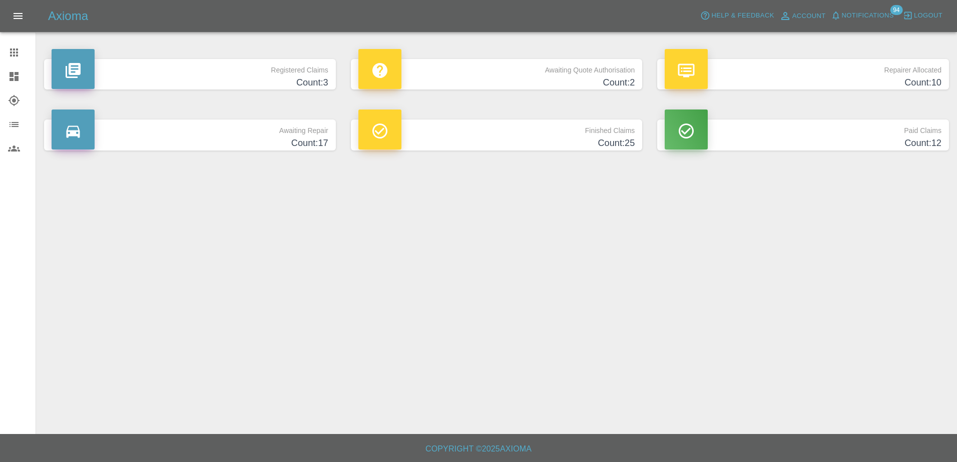
click at [12, 61] on link "Claims" at bounding box center [18, 53] width 36 height 24
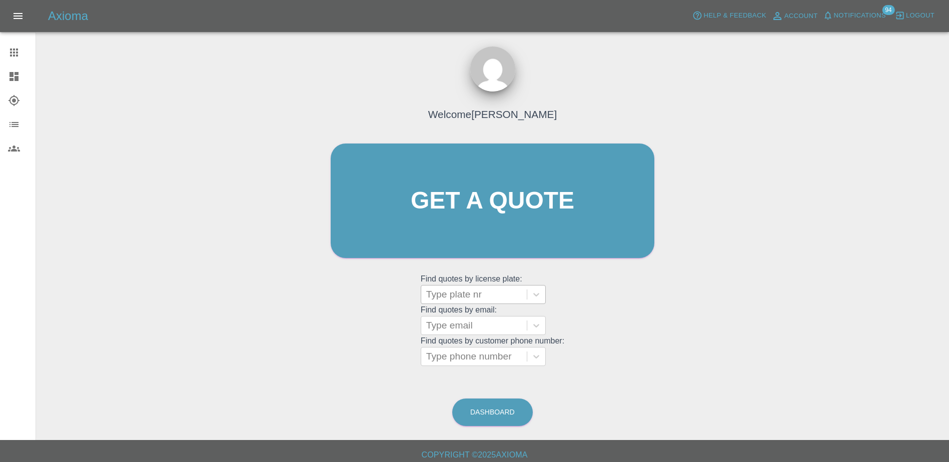
click at [457, 297] on div at bounding box center [474, 295] width 96 height 14
paste input "DV75NVM"
type input "DV75NVM"
click at [485, 311] on div "DV75NVM, Bidding" at bounding box center [483, 320] width 125 height 20
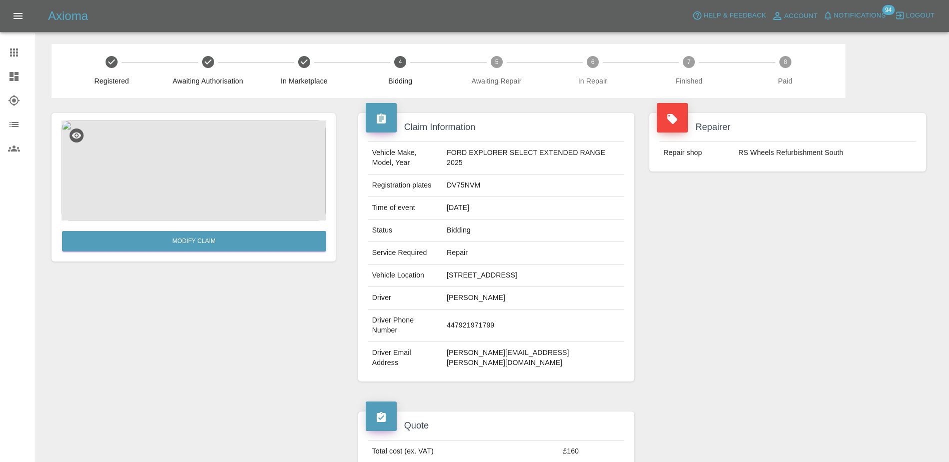
click at [20, 52] on icon at bounding box center [14, 53] width 12 height 12
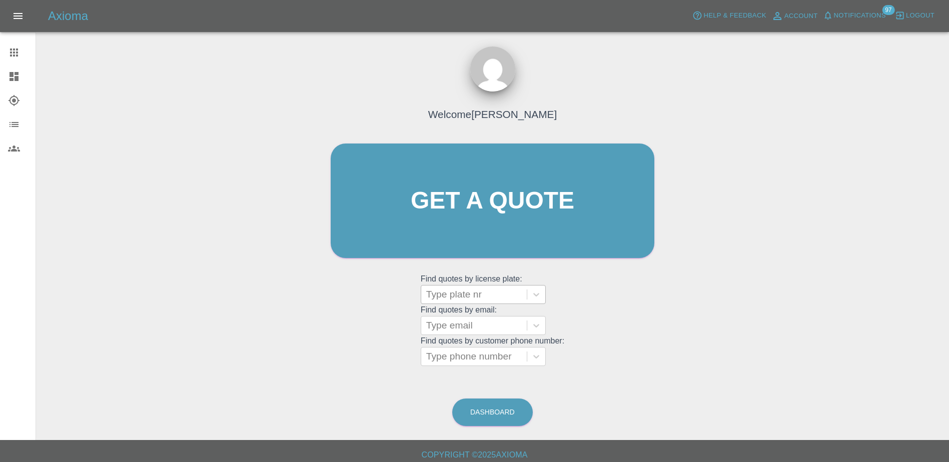
click at [472, 295] on div at bounding box center [474, 295] width 96 height 14
paste input "HN75AYP"
type input "HN75AYP"
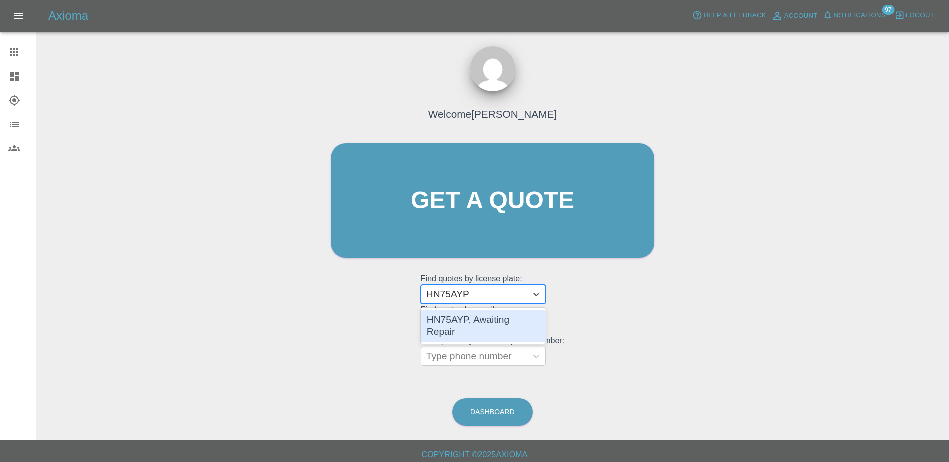
click at [477, 318] on div "HN75AYP, Awaiting Repair" at bounding box center [483, 326] width 125 height 32
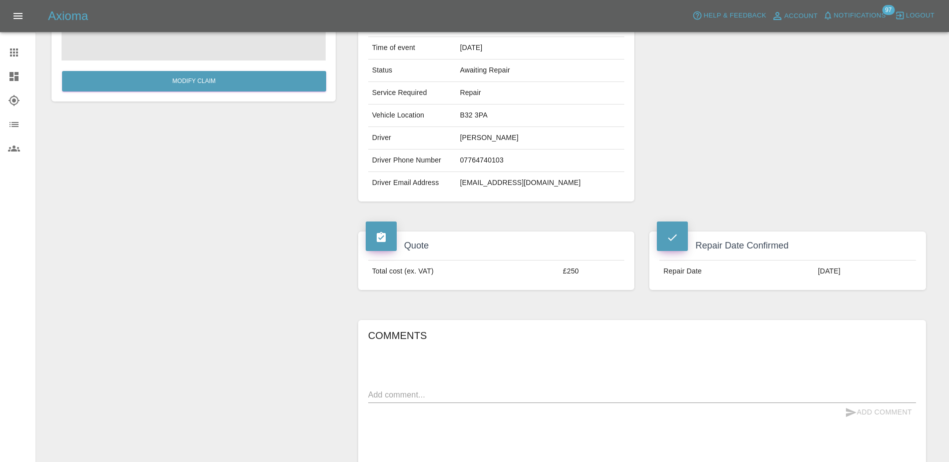
scroll to position [332, 0]
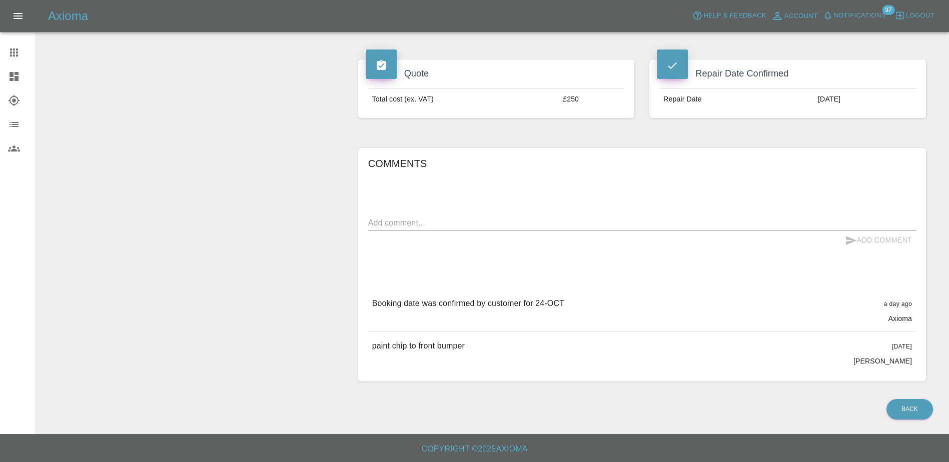
click at [11, 71] on icon at bounding box center [14, 77] width 12 height 12
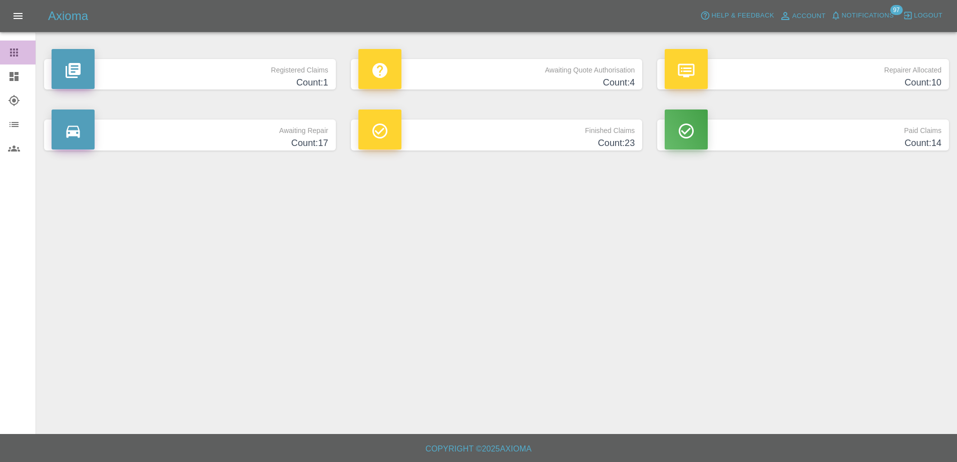
click at [23, 50] on div at bounding box center [22, 53] width 28 height 12
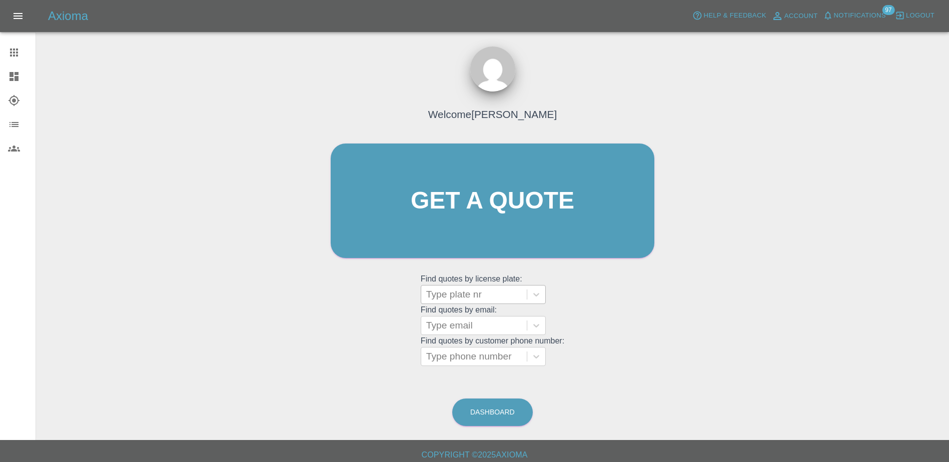
click at [460, 299] on div at bounding box center [474, 295] width 96 height 14
paste input "DV75BNY"
type input "DV75BNY"
click at [466, 299] on div at bounding box center [474, 295] width 96 height 14
paste input "HV75YTU"
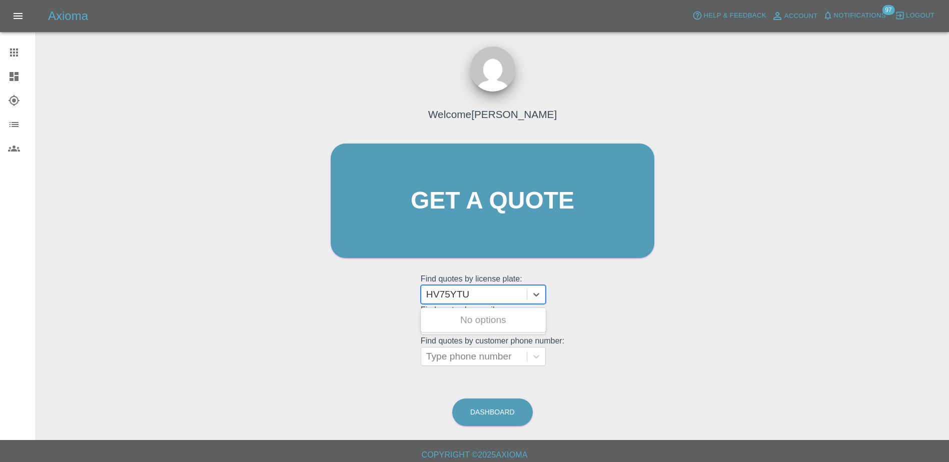
type input "HV75YTU"
click at [473, 321] on div "HV75YTU, Awaiting Repair" at bounding box center [483, 326] width 125 height 32
